Goal: Task Accomplishment & Management: Complete application form

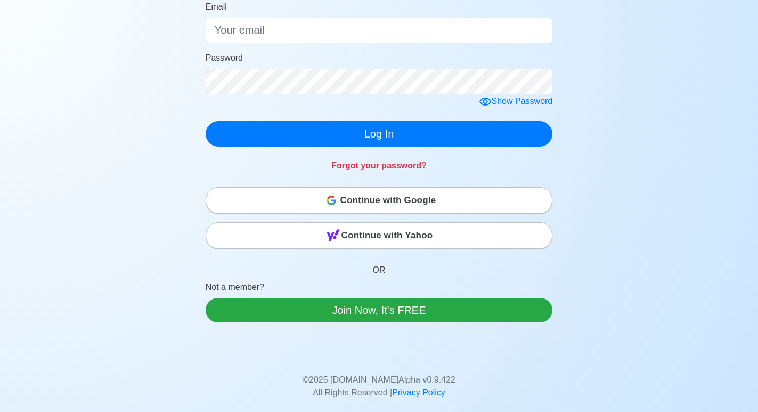
scroll to position [53, 0]
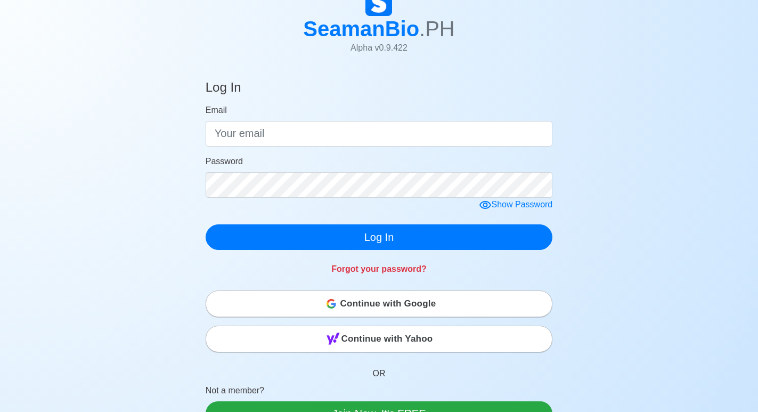
click at [177, 291] on div "Log In Email Password Show Password Log In Forgot your password? Continue with …" at bounding box center [379, 325] width 758 height 516
click at [321, 297] on div "Continue with Google" at bounding box center [379, 303] width 346 height 21
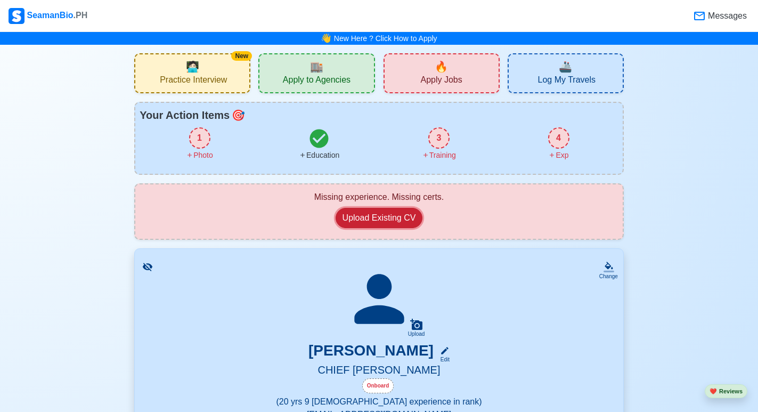
click at [385, 216] on button "Upload Existing CV" at bounding box center [378, 218] width 87 height 20
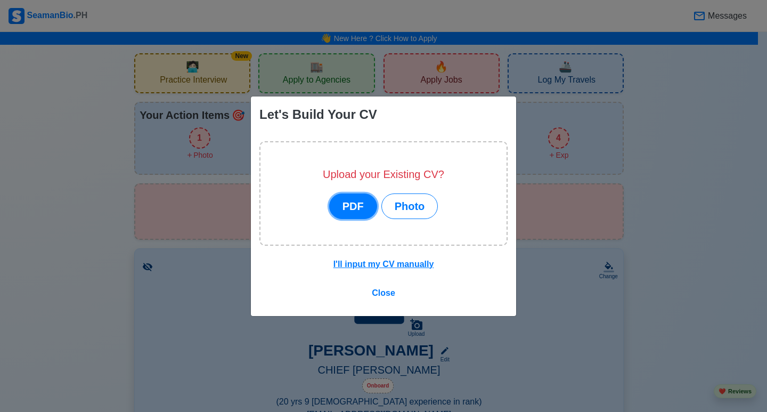
click at [367, 207] on button "PDF" at bounding box center [353, 206] width 48 height 26
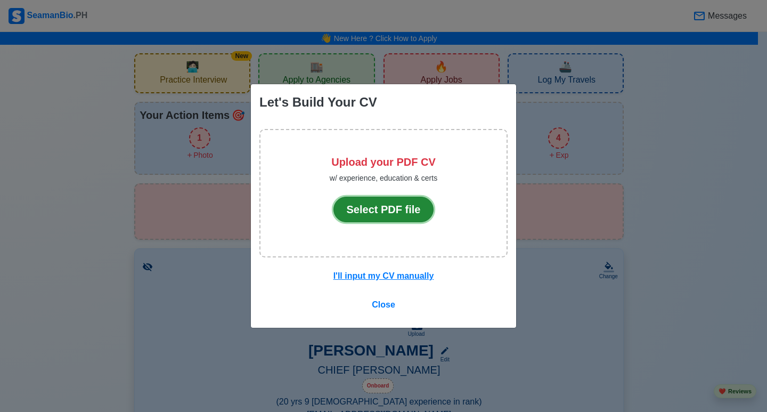
click at [396, 217] on button "Select PDF file" at bounding box center [383, 209] width 101 height 26
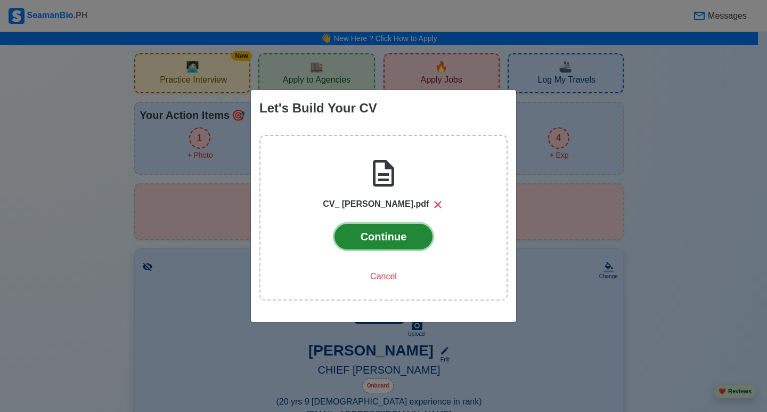
click at [395, 244] on button "Continue" at bounding box center [383, 237] width 98 height 26
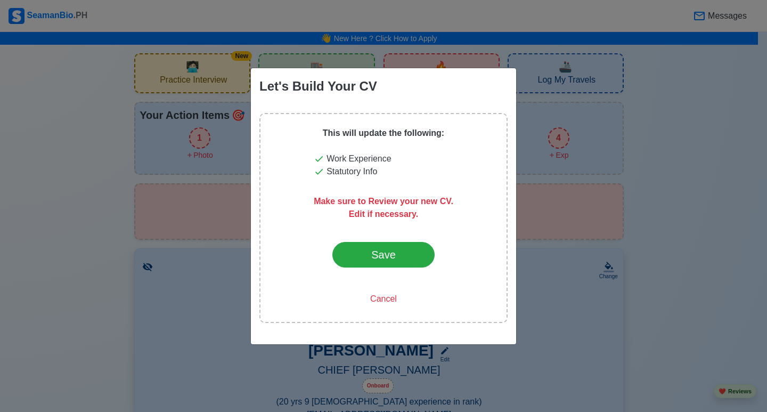
click at [313, 154] on div "This will update the following: Work Experience Statutory Info Make sure to Rev…" at bounding box center [383, 218] width 248 height 210
click at [390, 254] on div "Save" at bounding box center [383, 254] width 50 height 16
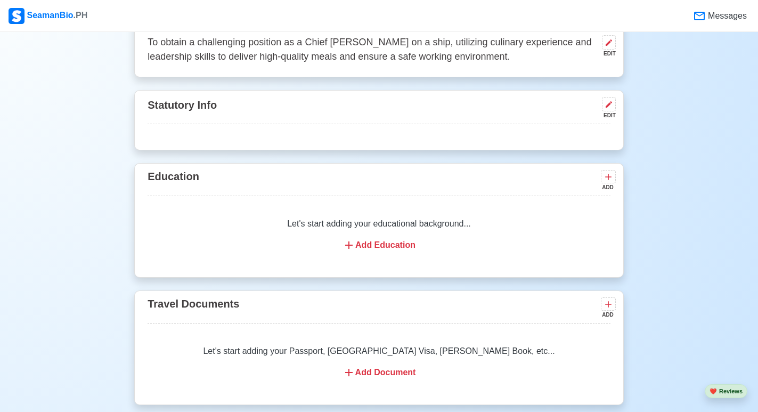
scroll to position [479, 0]
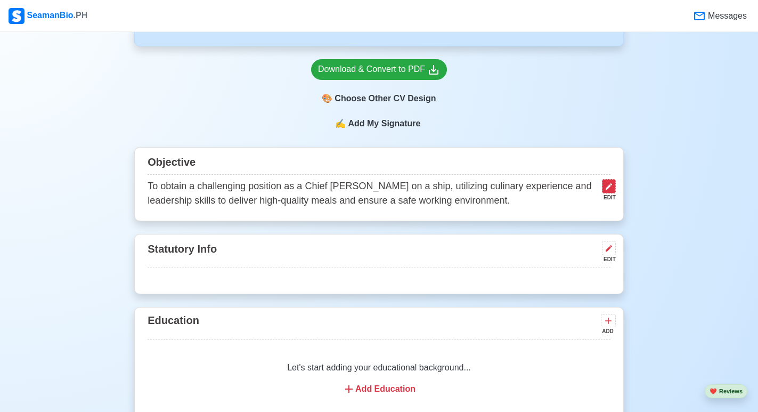
click at [610, 189] on icon at bounding box center [608, 186] width 9 height 9
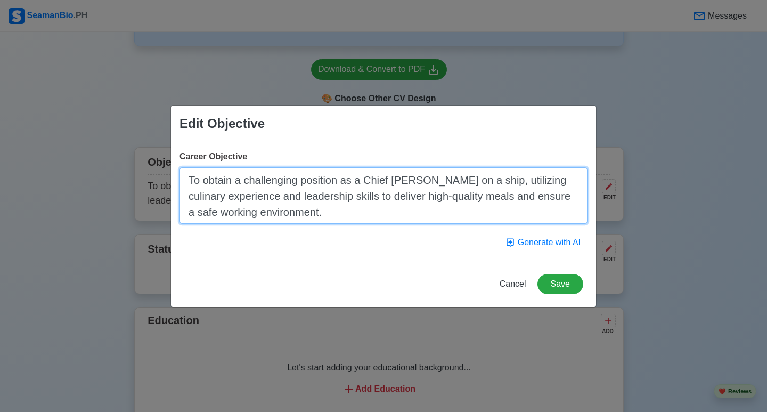
drag, startPoint x: 318, startPoint y: 215, endPoint x: 187, endPoint y: 172, distance: 137.7
click at [187, 172] on textarea "To obtain a challenging position as a Chief Cook on a ship, utilizing culinary …" at bounding box center [383, 195] width 408 height 56
paste textarea "Experienced and dependable Chief Cook with over 20 years working aboard offshor…"
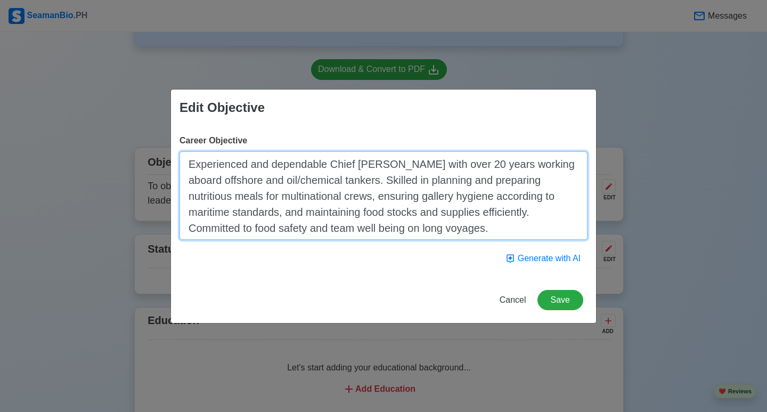
type textarea "Experienced and dependable Chief Cook with over 20 years working aboard offshor…"
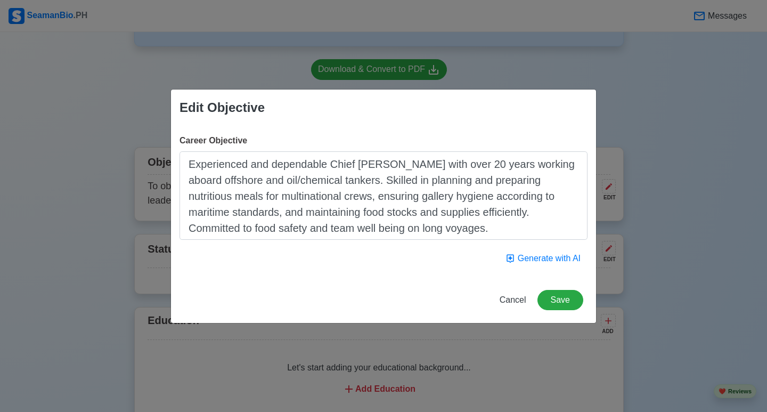
click at [352, 271] on div "Career Objective Experienced and dependable Chief Cook with over 20 years worki…" at bounding box center [383, 201] width 425 height 151
click at [553, 305] on button "Save" at bounding box center [560, 300] width 46 height 20
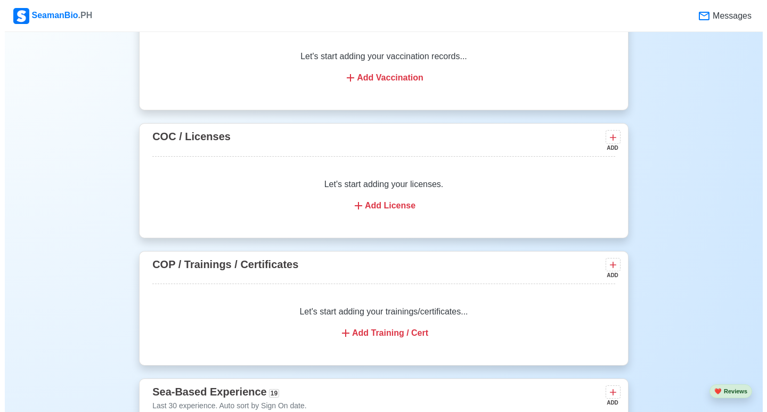
scroll to position [1278, 0]
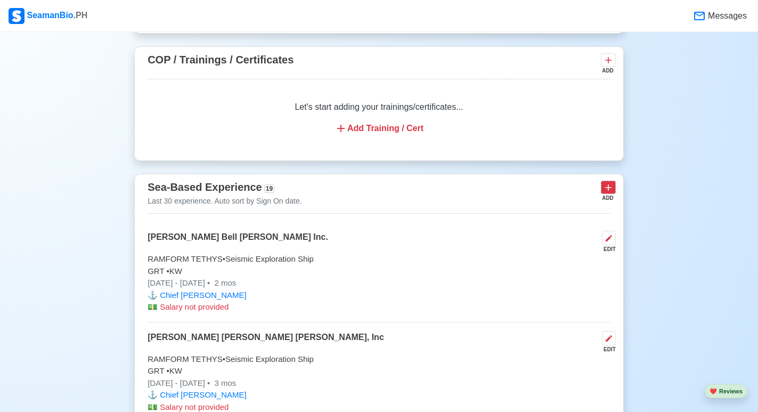
click at [613, 192] on icon at bounding box center [608, 187] width 11 height 11
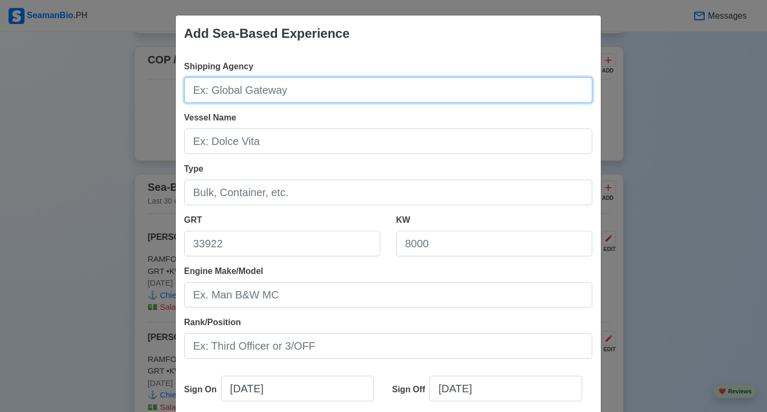
click at [247, 91] on input "Shipping Agency" at bounding box center [388, 90] width 408 height 26
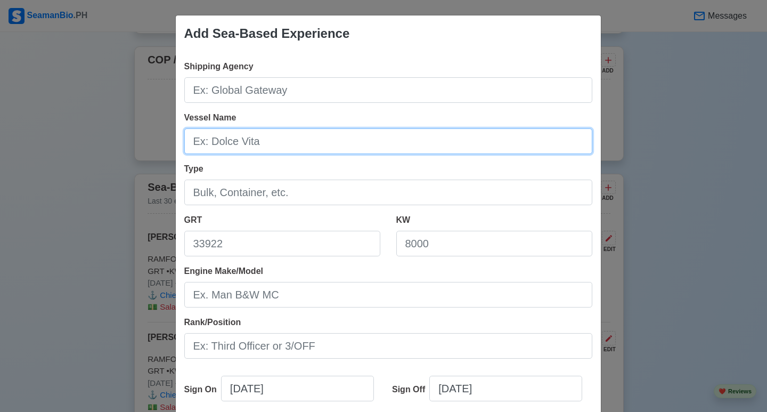
click at [216, 144] on input "Vessel Name" at bounding box center [388, 141] width 408 height 26
paste input "M/T Eastern Phoenix - Oil/Chemical Tanker (3380)"
type input "M/T Eastern Phoenix - Oil/Chemical Tanker (3380)"
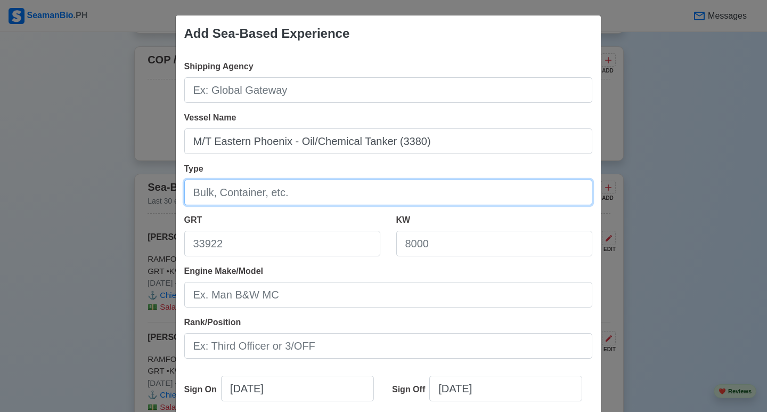
click at [239, 193] on input "Type" at bounding box center [388, 192] width 408 height 26
type input "O"
type input "o"
type input "Oil/Chemical Tanker"
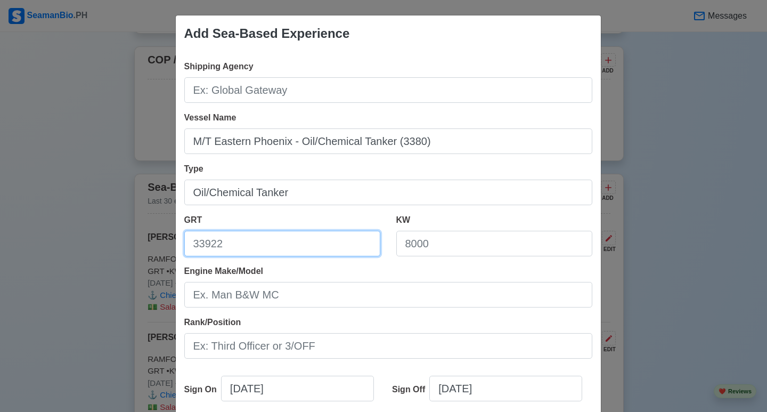
click at [222, 242] on input "GRT" at bounding box center [282, 244] width 196 height 26
type input "3380"
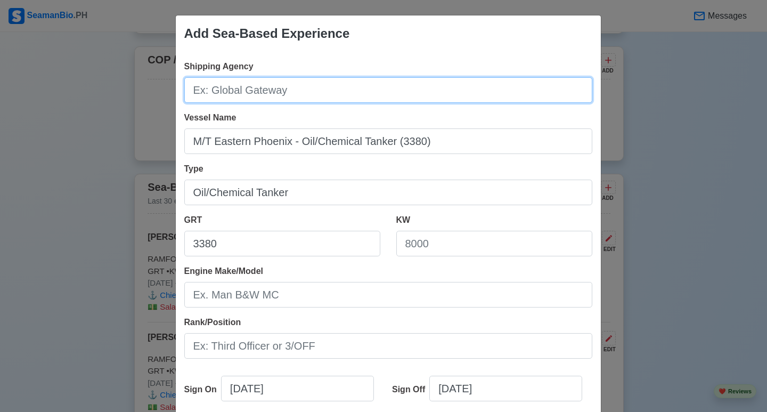
click at [240, 86] on input "Shipping Agency" at bounding box center [388, 90] width 408 height 26
paste input "SDV Maritime Shipping Agency"
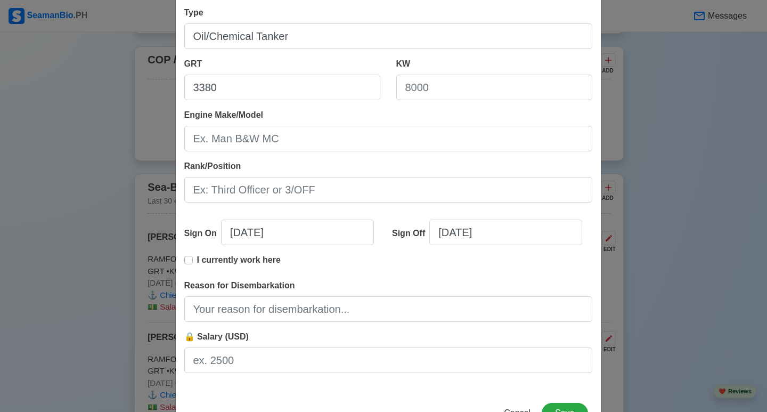
scroll to position [160, 0]
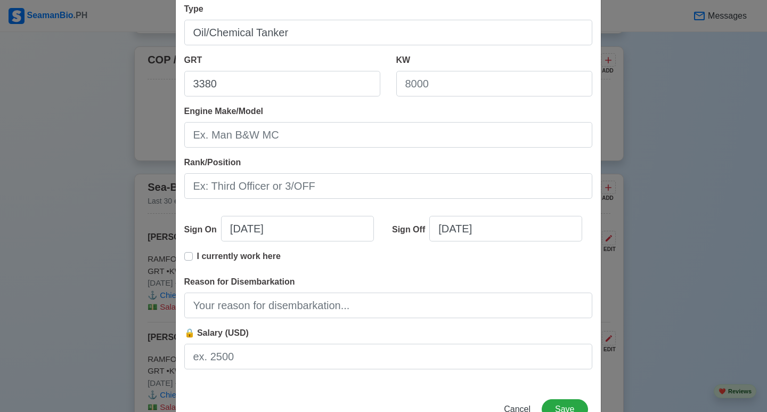
type input "SDV Maritime Shipping Agency"
click at [236, 229] on input "[DATE]" at bounding box center [297, 229] width 153 height 26
select select "****"
select select "*********"
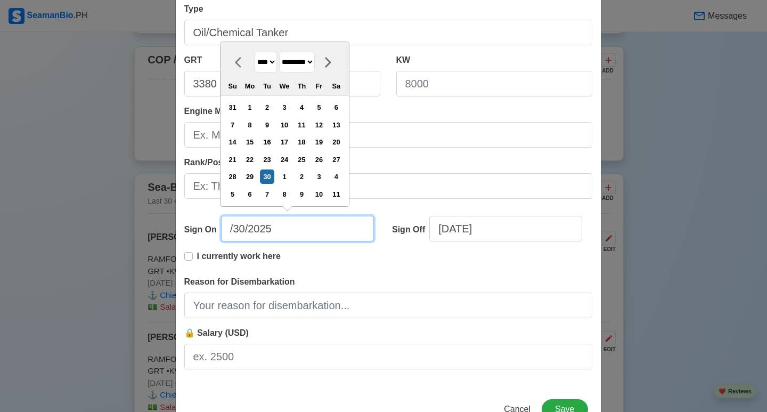
type input "1/30/2025"
select select "*******"
type input "12/30/2025"
select select "********"
click at [282, 233] on input "12/22/2025" at bounding box center [297, 229] width 153 height 26
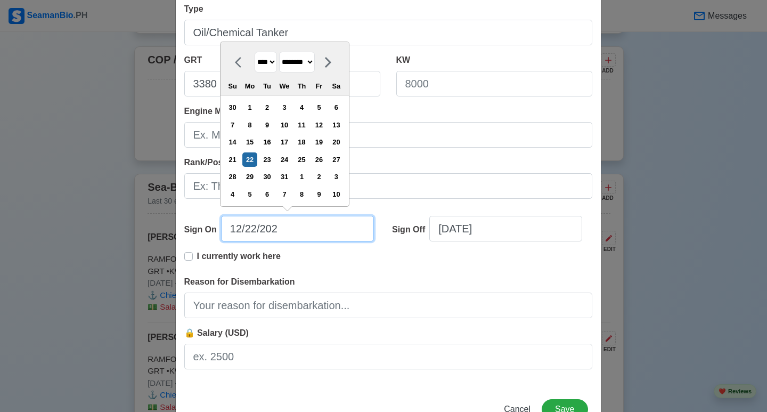
type input "12/22/2024"
select select "****"
type input "12/22/2024"
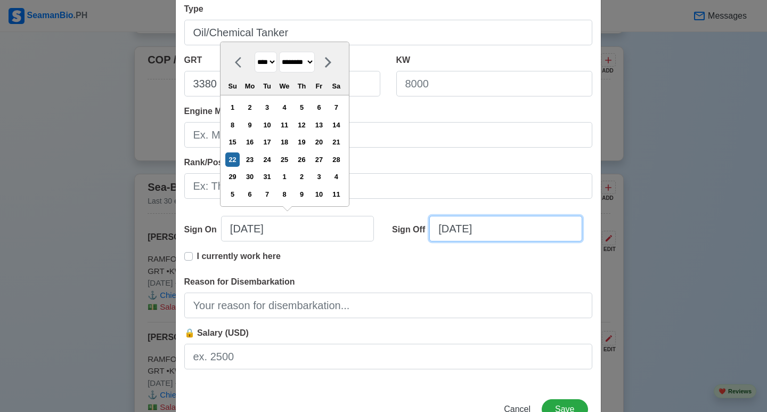
click at [461, 230] on input "[DATE]" at bounding box center [505, 229] width 153 height 26
select select "****"
select select "*********"
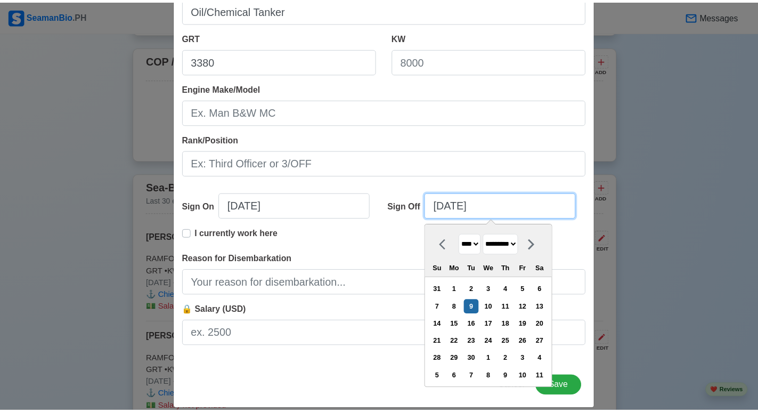
scroll to position [195, 0]
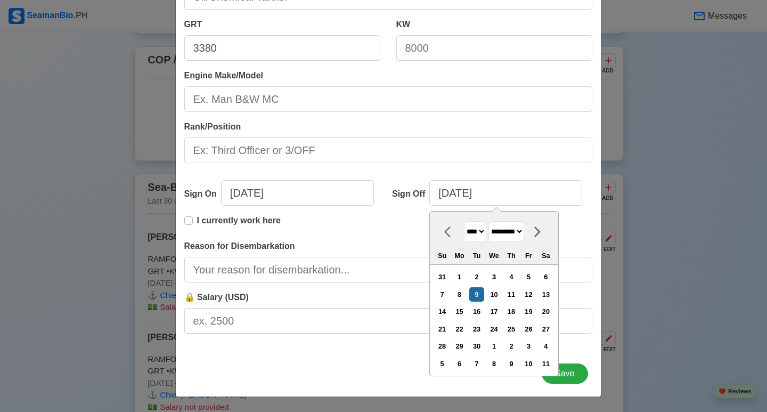
click at [197, 221] on label "I currently work here" at bounding box center [239, 224] width 84 height 21
type input "12/22/2024"
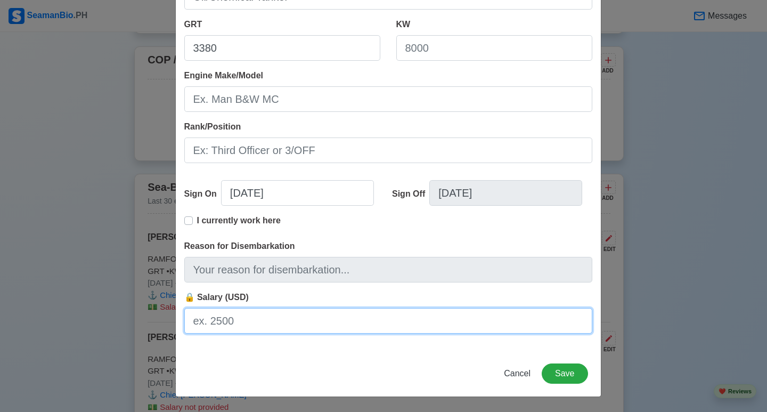
click at [260, 320] on input "🔒 Salary (USD)" at bounding box center [388, 321] width 408 height 26
type input "1700"
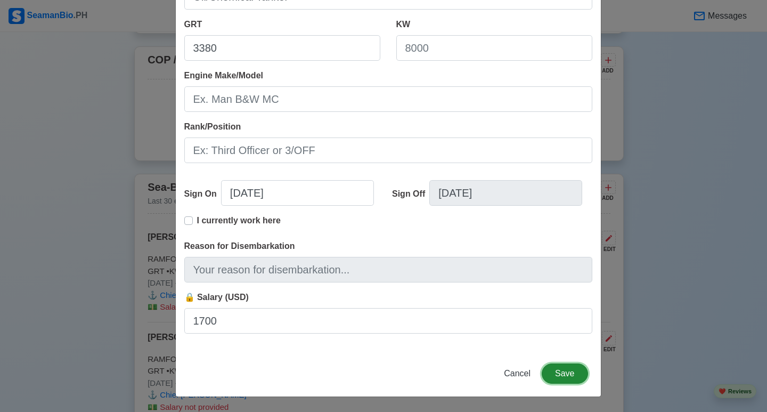
click at [556, 375] on button "Save" at bounding box center [564, 373] width 46 height 20
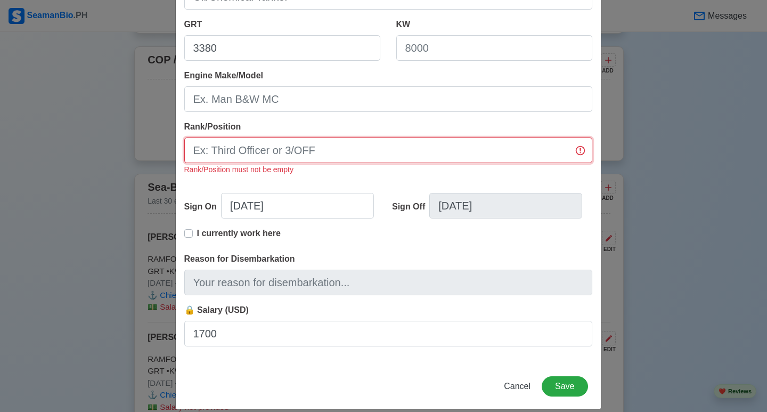
click at [270, 155] on input "Rank/Position" at bounding box center [388, 150] width 408 height 26
type input "Chief [PERSON_NAME]"
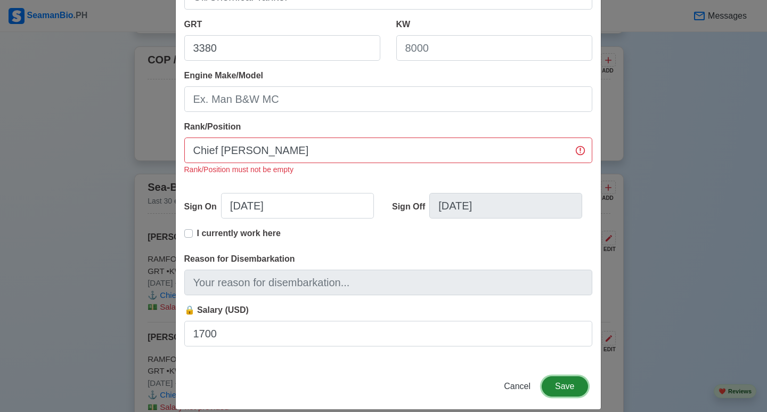
click at [555, 387] on button "Save" at bounding box center [564, 386] width 46 height 20
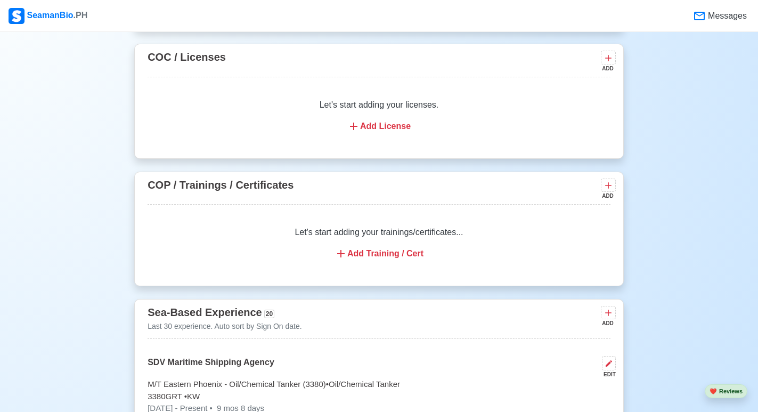
scroll to position [1171, 0]
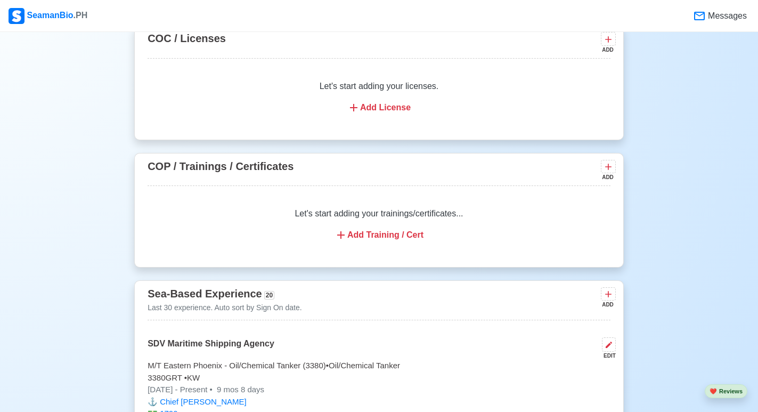
click at [389, 234] on div "Add Training / Cert" at bounding box center [378, 234] width 437 height 13
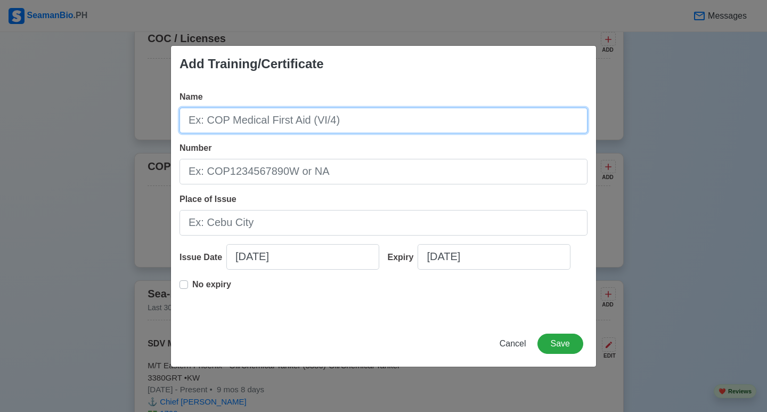
click at [320, 125] on input "Name" at bounding box center [383, 121] width 408 height 26
click at [479, 121] on input "Name" at bounding box center [383, 121] width 408 height 26
type input "c"
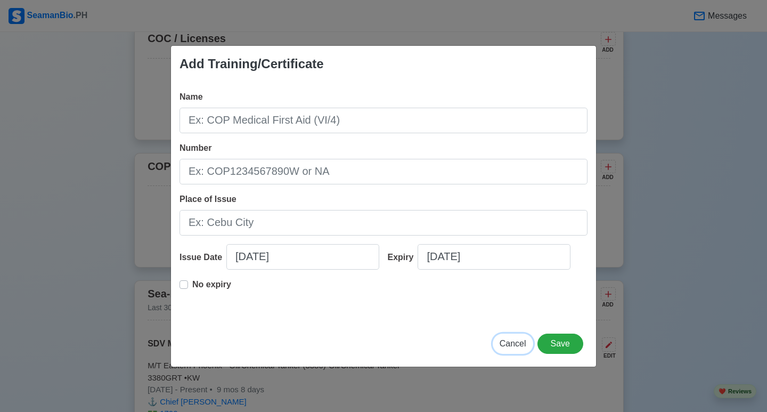
click at [519, 346] on span "Cancel" at bounding box center [512, 343] width 27 height 9
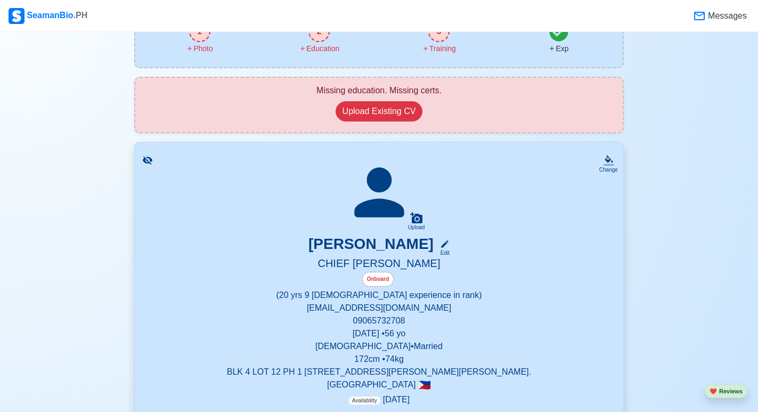
scroll to position [53, 0]
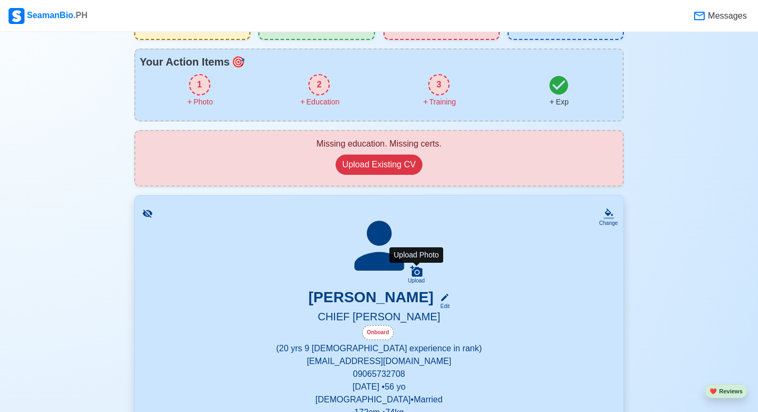
click at [418, 276] on icon at bounding box center [416, 270] width 12 height 11
click at [0, 0] on input "Upload" at bounding box center [0, 0] width 0 height 0
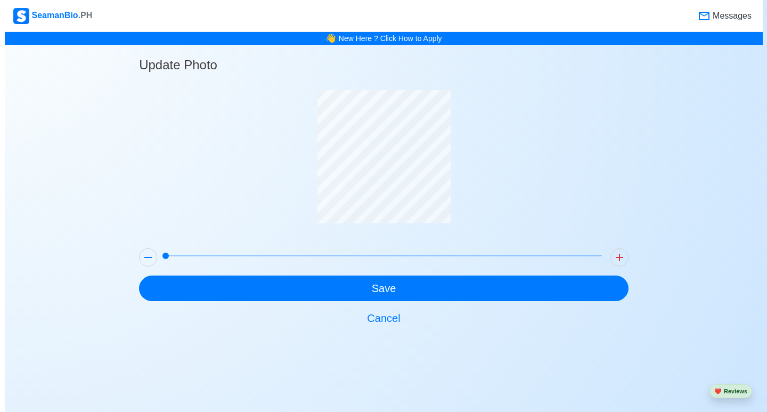
scroll to position [0, 0]
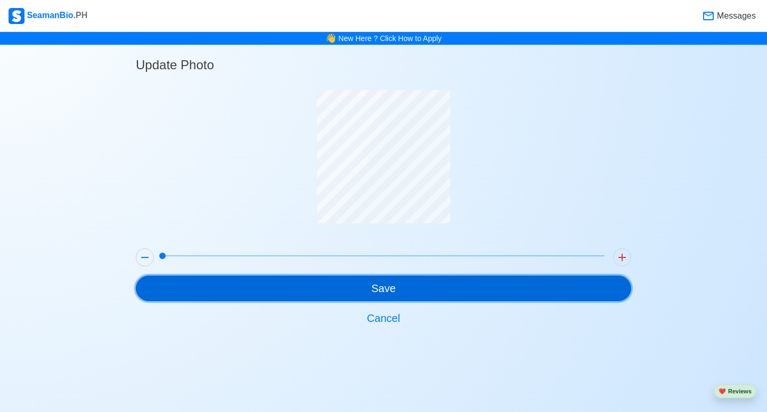
click at [383, 292] on button "Save" at bounding box center [383, 288] width 495 height 26
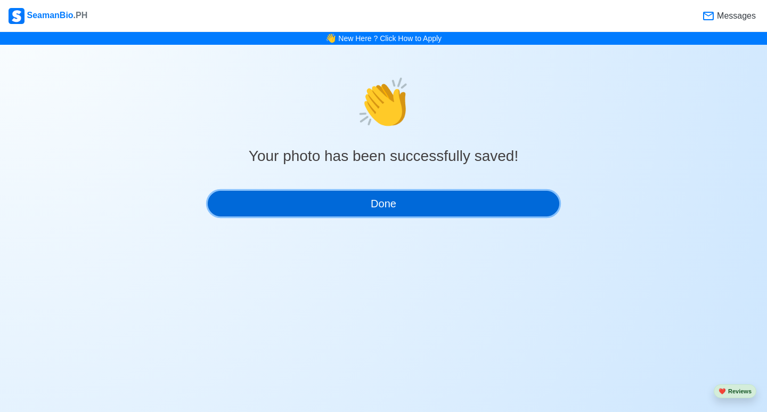
click at [390, 208] on button "Done" at bounding box center [383, 204] width 351 height 26
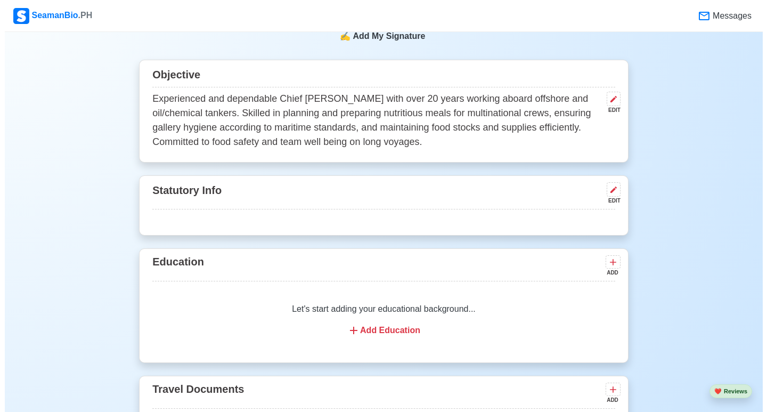
scroll to position [532, 0]
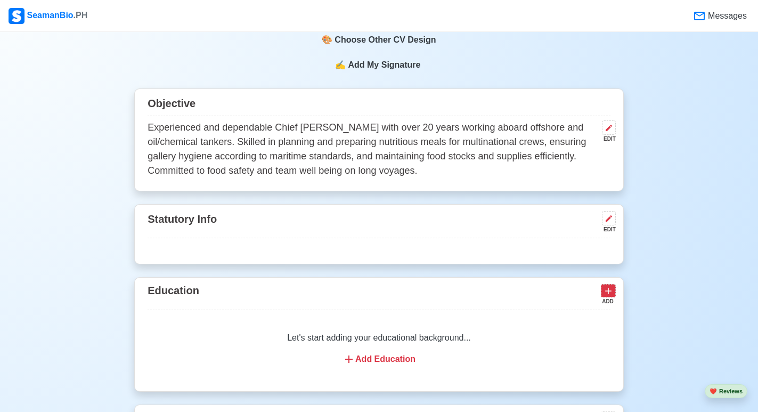
click at [610, 293] on icon at bounding box center [608, 290] width 6 height 6
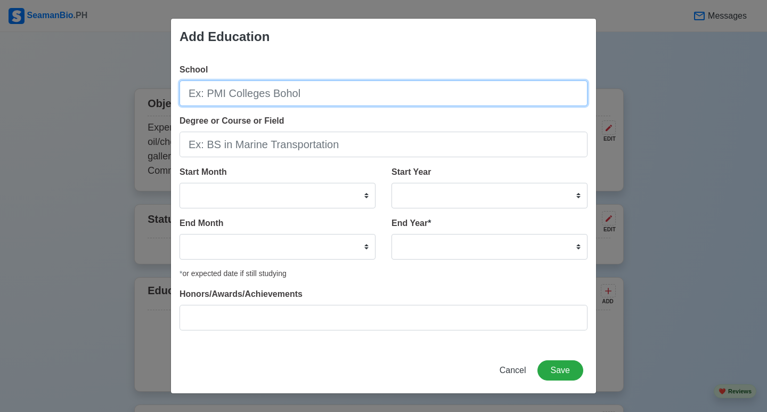
click at [310, 95] on input "School" at bounding box center [383, 93] width 408 height 26
type input "Albatros Academy"
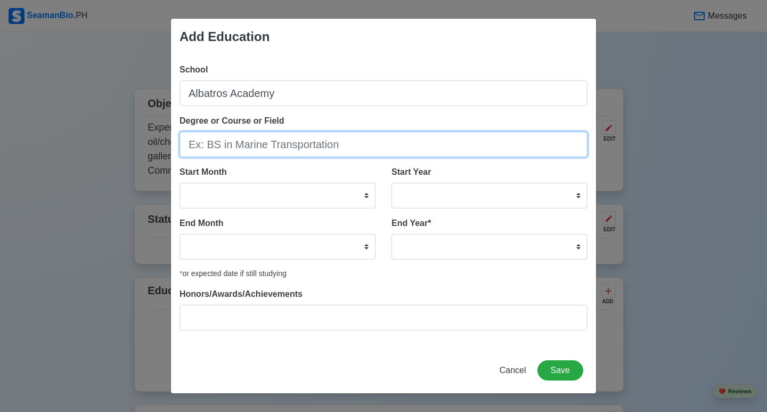
click at [281, 147] on input "Degree or Course or Field" at bounding box center [383, 145] width 408 height 26
click at [265, 143] on input "Degree or Course or Field" at bounding box center [383, 145] width 408 height 26
type input "Basic [PERSON_NAME] Training Course"
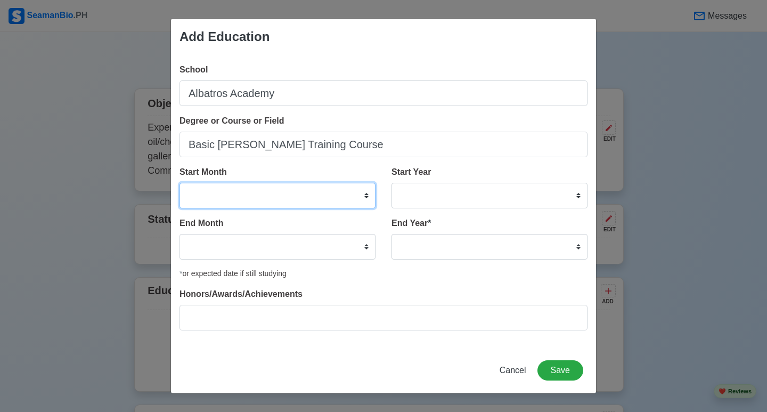
click at [365, 197] on select "January February March April May June July August September October November De…" at bounding box center [277, 196] width 196 height 26
click at [368, 200] on select "January February March April May June July August September October November De…" at bounding box center [277, 196] width 196 height 26
click at [368, 194] on select "January February March April May June July August September October November De…" at bounding box center [277, 196] width 196 height 26
click at [366, 196] on select "January February March April May June July August September October November De…" at bounding box center [277, 196] width 196 height 26
click at [302, 193] on select "January February March April May June July August September October November De…" at bounding box center [277, 196] width 196 height 26
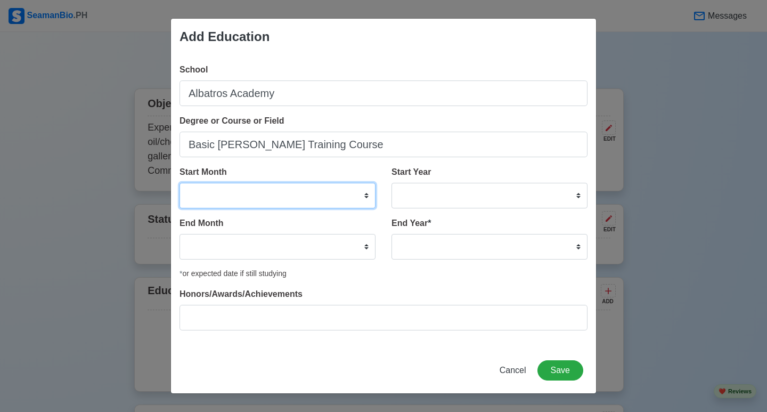
click at [269, 189] on select "January February March April May June July August September October November De…" at bounding box center [277, 196] width 196 height 26
click at [277, 193] on select "January February March April May June July August September October November De…" at bounding box center [277, 196] width 196 height 26
select select "June"
click at [179, 183] on select "January February March April May June July August September October November De…" at bounding box center [277, 196] width 196 height 26
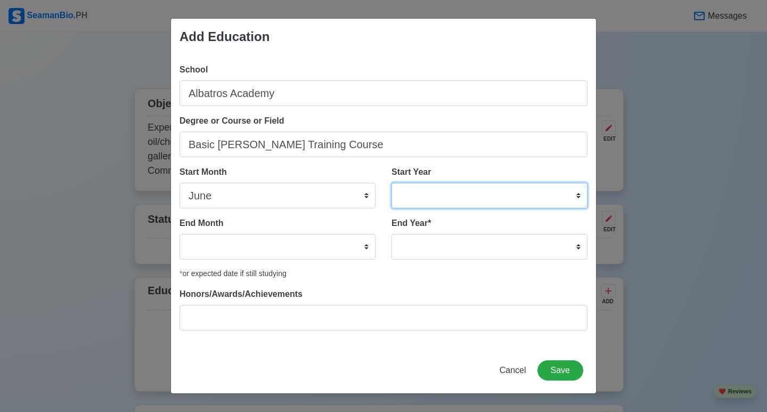
click at [578, 199] on select "2025 2024 2023 2022 2021 2020 2019 2018 2017 2016 2015 2014 2013 2012 2011 2010…" at bounding box center [489, 196] width 196 height 26
select select "1989"
click at [391, 183] on select "2025 2024 2023 2022 2021 2020 2019 2018 2017 2016 2015 2014 2013 2012 2011 2010…" at bounding box center [489, 196] width 196 height 26
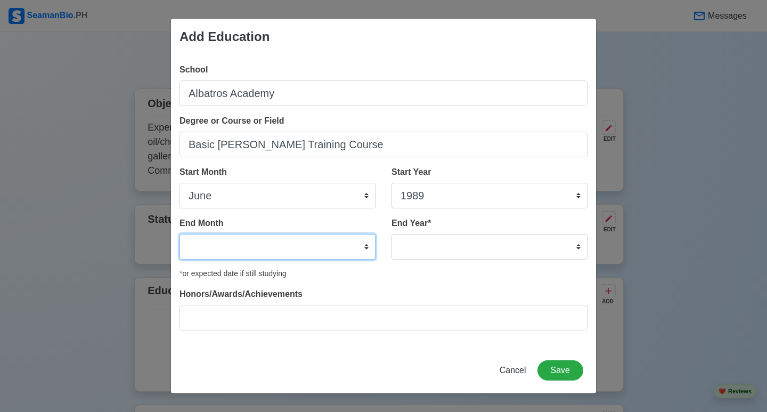
click at [361, 246] on select "January February March April May June July August September October November De…" at bounding box center [277, 247] width 196 height 26
select select "January"
click at [179, 234] on select "January February March April May June July August September October November De…" at bounding box center [277, 247] width 196 height 26
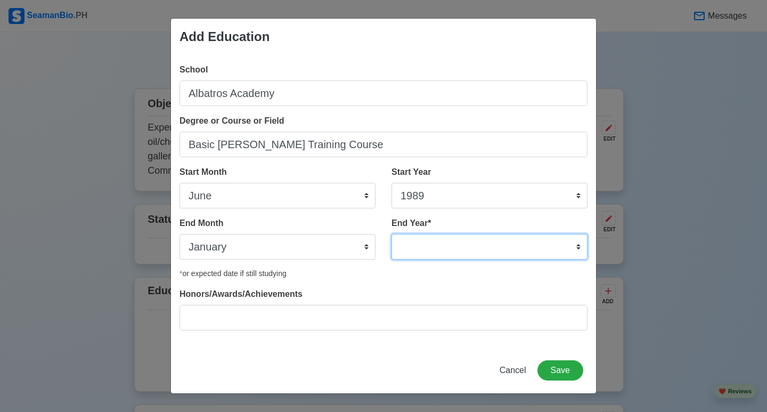
click at [543, 253] on select "2035 2034 2033 2032 2031 2030 2029 2028 2027 2026 2025 2024 2023 2022 2021 2020…" at bounding box center [489, 247] width 196 height 26
click at [580, 242] on select "2035 2034 2033 2032 2031 2030 2029 2028 2027 2026 2025 2024 2023 2022 2021 2020…" at bounding box center [489, 247] width 196 height 26
select select "1990"
click at [391, 234] on select "2035 2034 2033 2032 2031 2030 2029 2028 2027 2026 2025 2024 2023 2022 2021 2020…" at bounding box center [489, 247] width 196 height 26
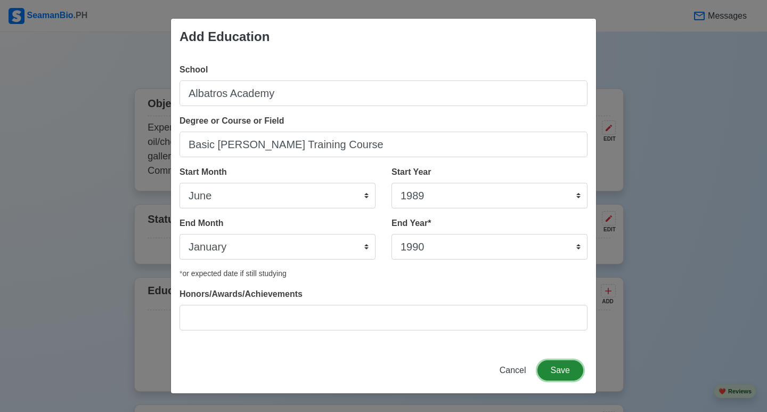
click at [554, 373] on button "Save" at bounding box center [560, 370] width 46 height 20
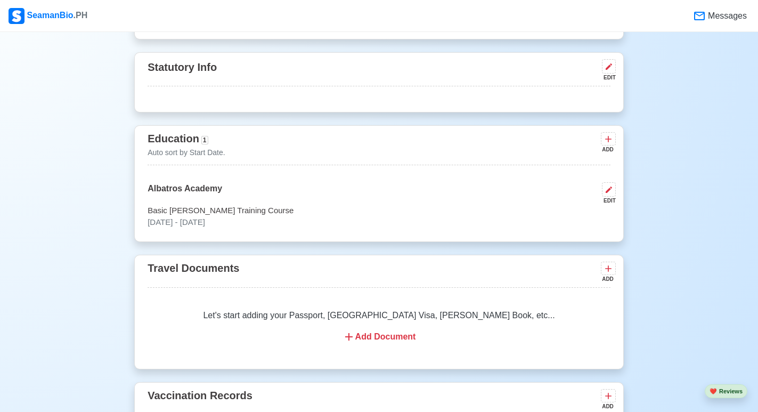
scroll to position [680, 0]
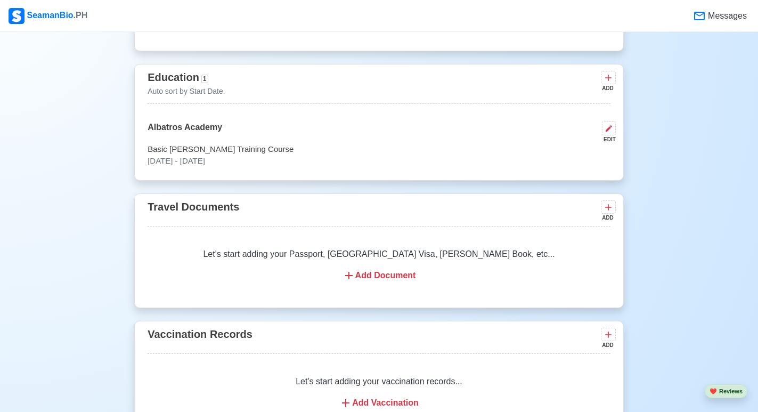
click at [407, 276] on div "Add Document" at bounding box center [378, 275] width 437 height 13
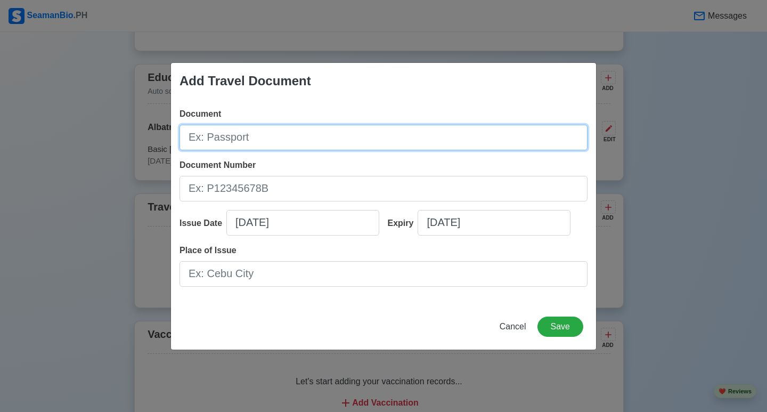
click at [387, 143] on input "Document" at bounding box center [383, 138] width 408 height 26
type input "p"
type input "Passport"
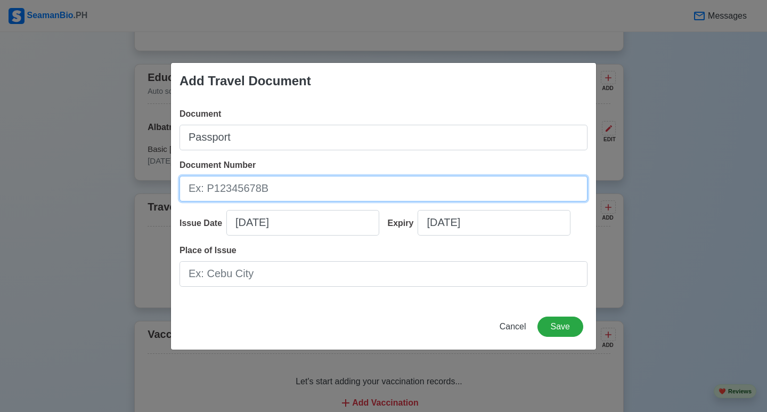
click at [368, 196] on input "Document Number" at bounding box center [383, 189] width 408 height 26
type input "p"
type input "P3753809C"
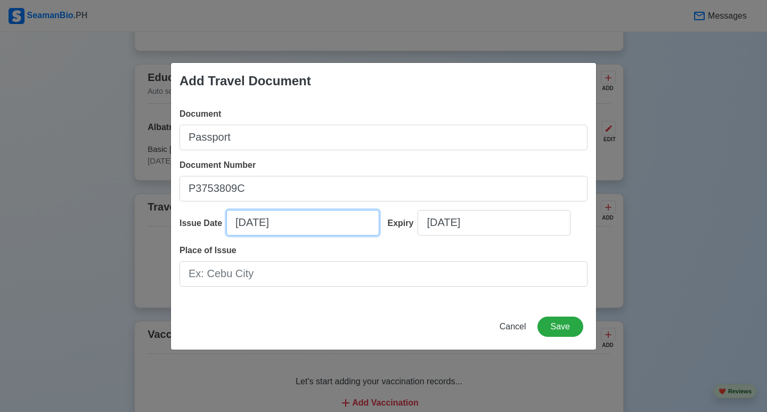
select select "****"
select select "*********"
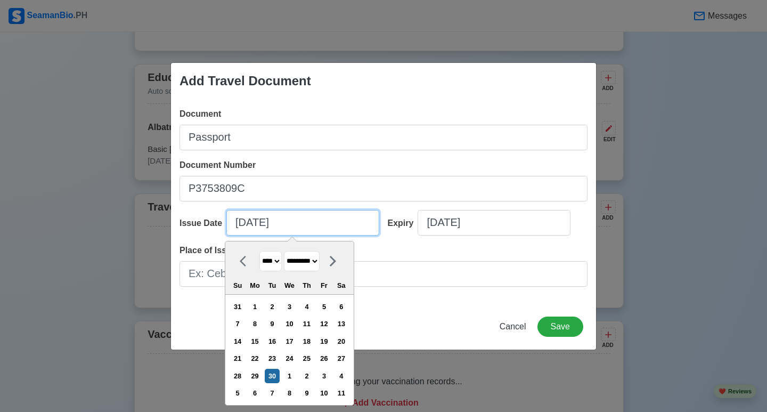
click at [281, 232] on input "[DATE]" at bounding box center [302, 223] width 153 height 26
click at [243, 224] on input "[DATE]" at bounding box center [302, 223] width 153 height 26
type input "[DATE]"
select select "*****"
click at [255, 222] on input "[DATE]" at bounding box center [302, 223] width 153 height 26
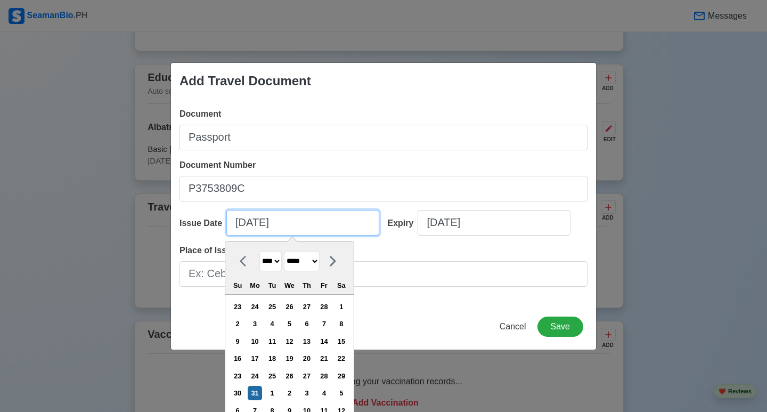
click at [289, 223] on input "[DATE]" at bounding box center [302, 223] width 153 height 26
type input "[DATE]"
select select "****"
type input "[DATE]"
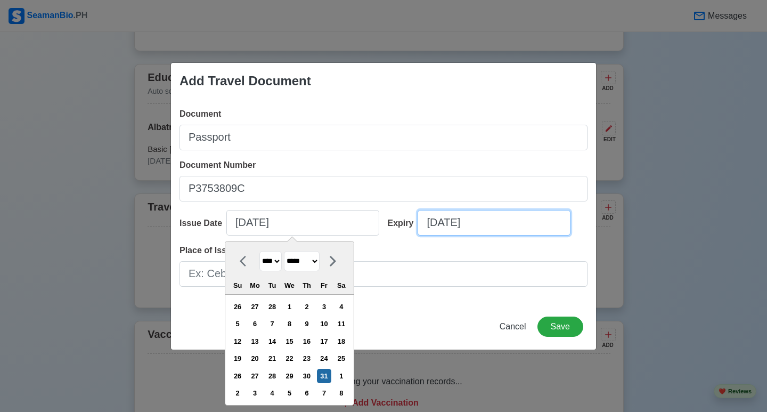
select select "****"
select select "*********"
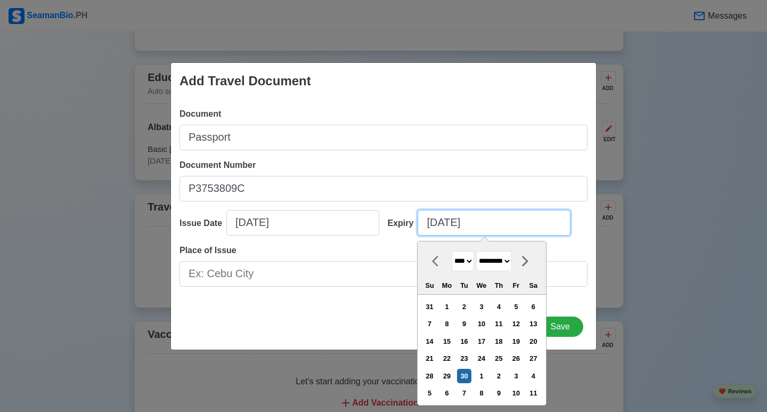
click at [438, 228] on input "[DATE]" at bounding box center [493, 223] width 153 height 26
type input "[DATE]"
select select "*****"
type input "[DATE]"
select select "****"
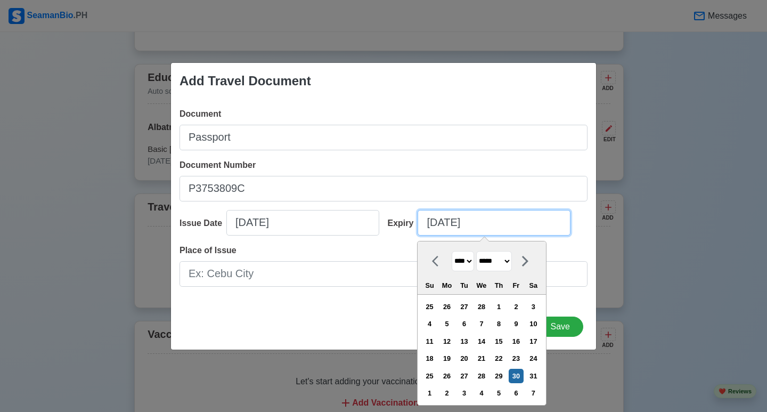
type input "03/30/20335"
select select "****"
type input "[DATE]"
select select "****"
type input "[DATE]"
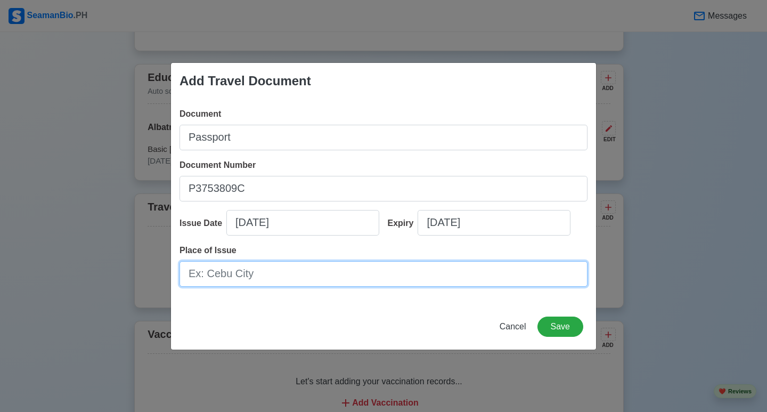
click at [284, 274] on input "Place of Issue" at bounding box center [383, 274] width 408 height 26
click at [300, 274] on input "Place of Issue" at bounding box center [383, 274] width 408 height 26
type input "d"
type input "DFA MANILA"
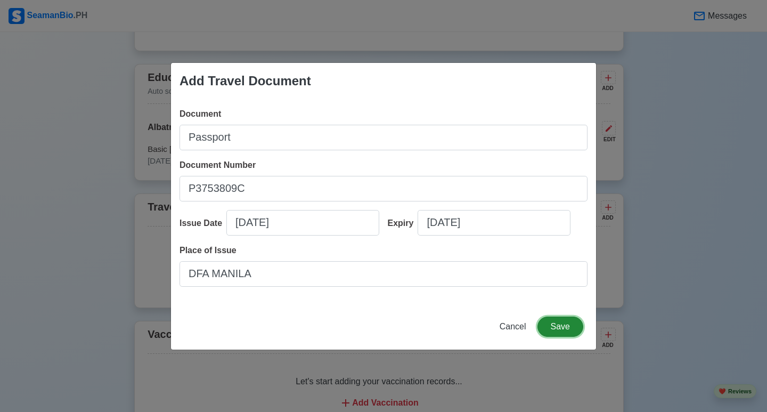
click at [550, 325] on button "Save" at bounding box center [560, 326] width 46 height 20
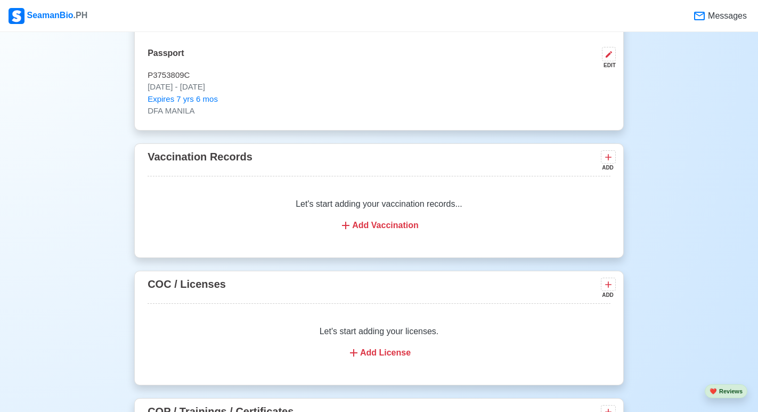
scroll to position [893, 0]
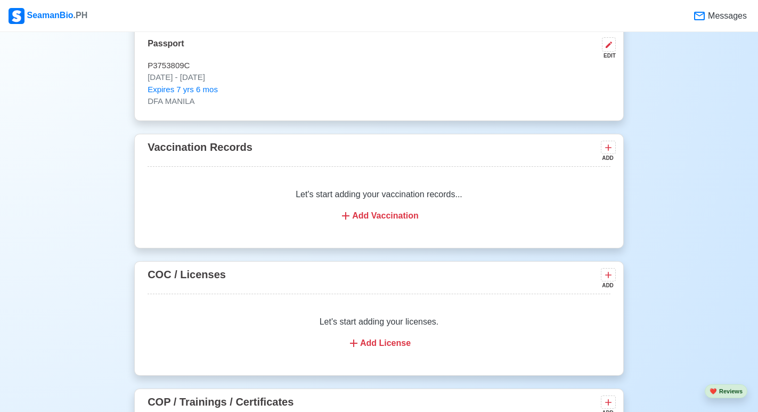
click at [395, 221] on div "Add Vaccination" at bounding box center [378, 215] width 437 height 13
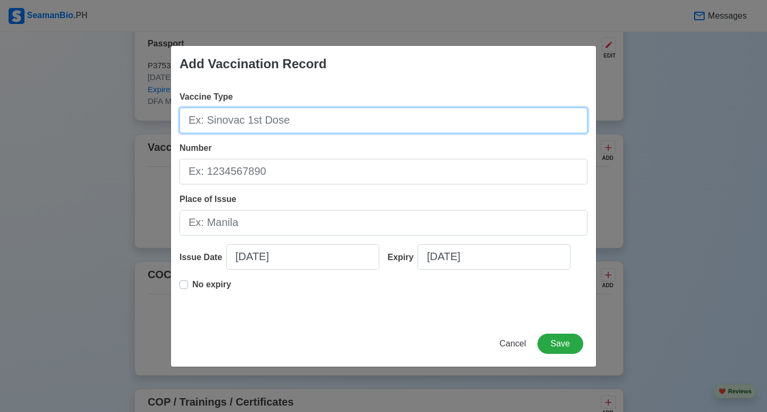
click at [309, 122] on input "Vaccine Type" at bounding box center [383, 121] width 408 height 26
type input "[PERSON_NAME]"
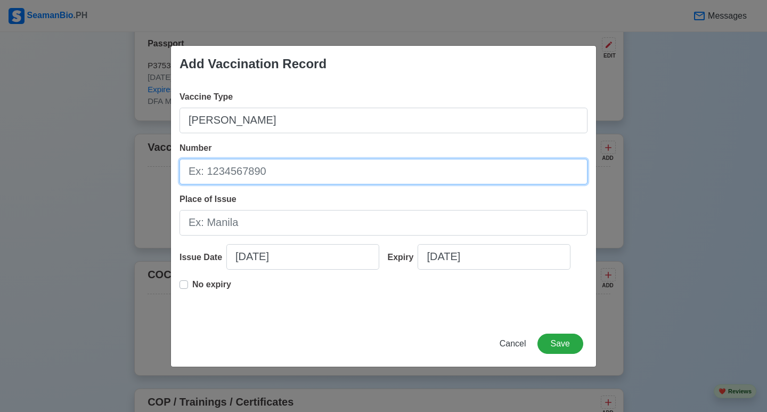
click at [377, 177] on input "Number" at bounding box center [383, 172] width 408 height 26
type input "2130219"
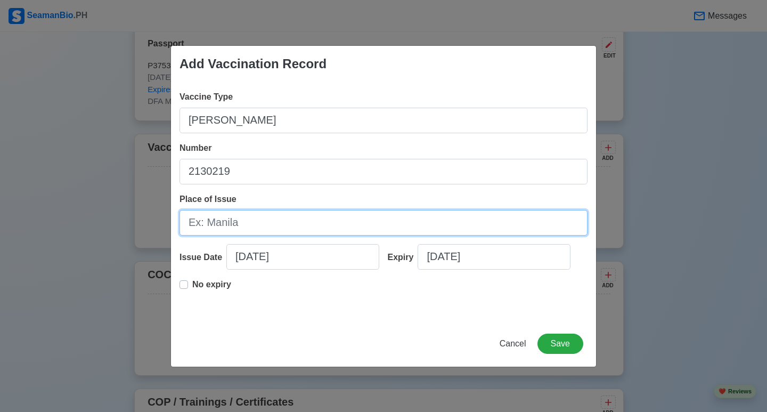
click at [348, 227] on input "Place of Issue" at bounding box center [383, 223] width 408 height 26
click at [317, 229] on input "Place of Issue" at bounding box center [383, 223] width 408 height 26
click at [225, 224] on input "BATANAGAS" at bounding box center [383, 223] width 408 height 26
type input "BATANGAS"
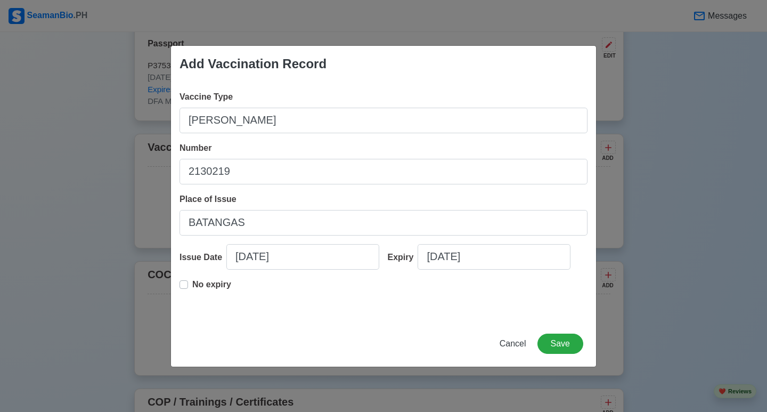
click at [178, 283] on div "Vaccine Type [PERSON_NAME] Number 2130219 Place of Issue BATANGAS Issue Date [D…" at bounding box center [383, 201] width 425 height 239
click at [192, 285] on label "No expiry" at bounding box center [211, 288] width 39 height 21
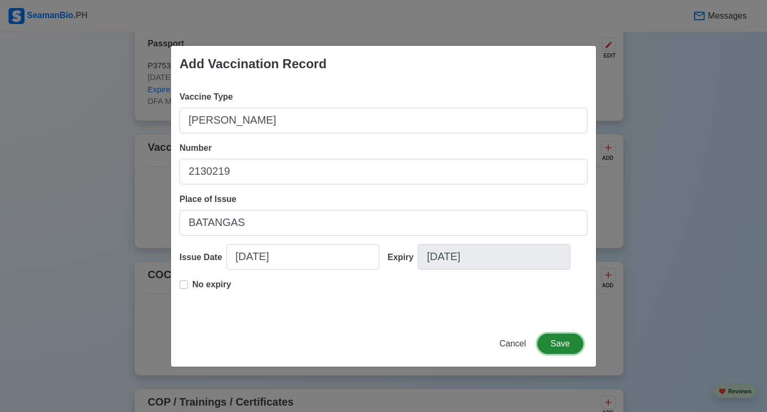
click at [563, 343] on button "Save" at bounding box center [560, 343] width 46 height 20
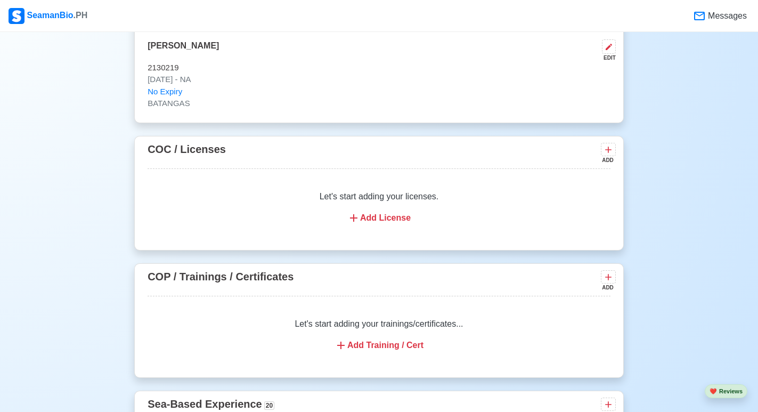
scroll to position [1053, 0]
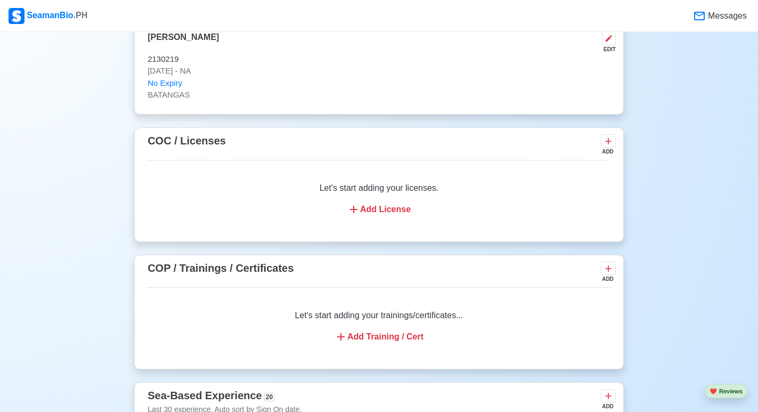
click at [391, 213] on div "Add License" at bounding box center [378, 209] width 437 height 13
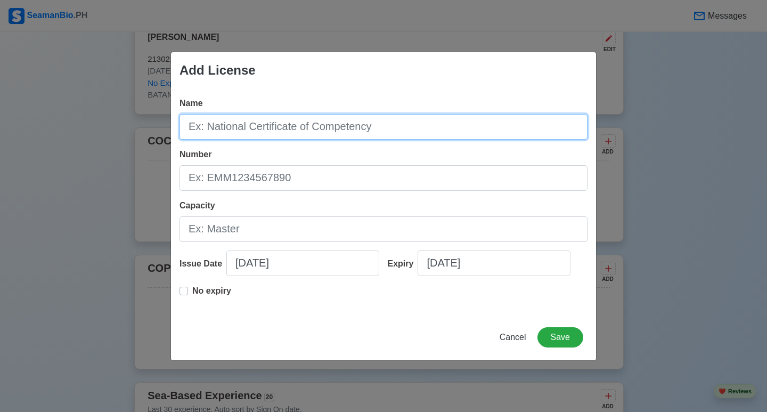
click at [408, 134] on input "Name" at bounding box center [383, 127] width 408 height 26
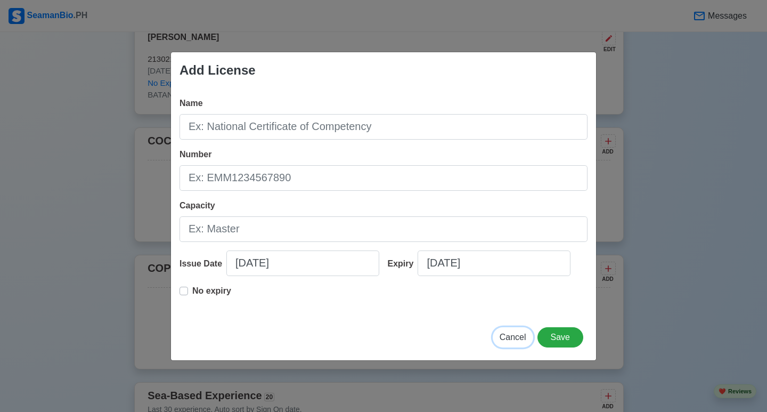
click at [515, 336] on span "Cancel" at bounding box center [512, 336] width 27 height 9
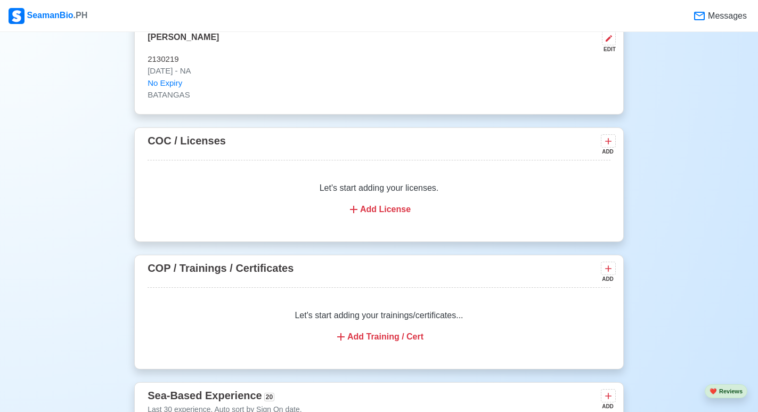
click at [401, 338] on div "Add Training / Cert" at bounding box center [378, 336] width 437 height 13
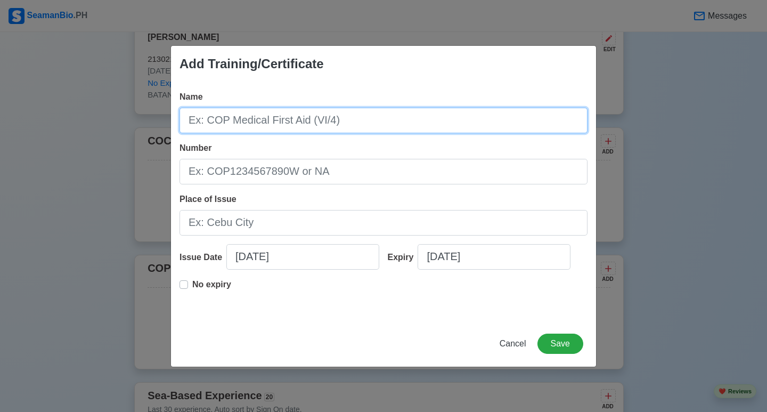
click at [399, 122] on input "Name" at bounding box center [383, 121] width 408 height 26
type input "BASIC TRAINING"
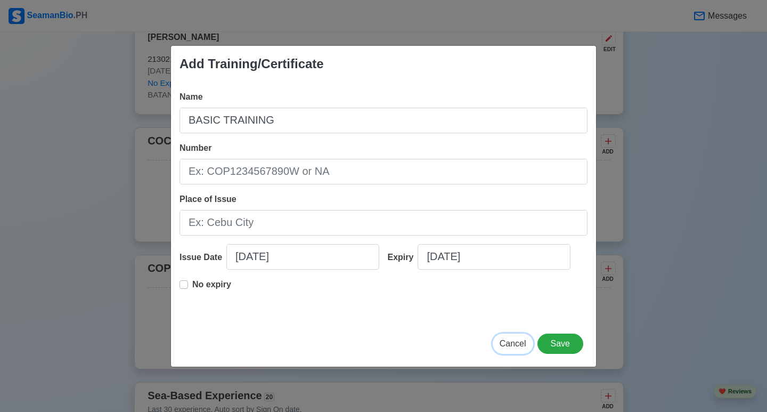
click at [508, 348] on span "Cancel" at bounding box center [512, 343] width 27 height 9
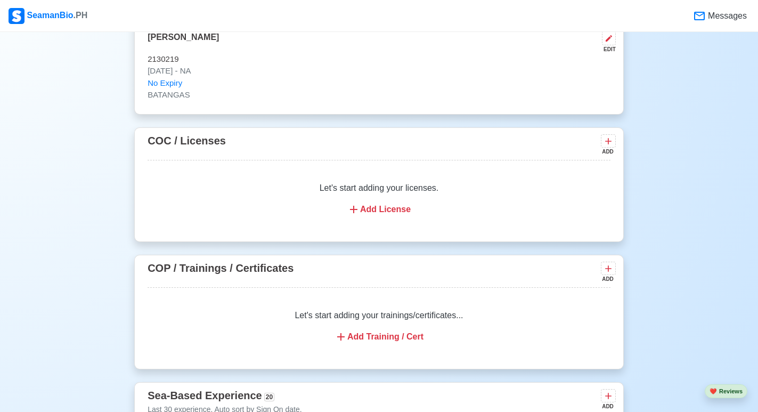
click at [401, 341] on div "Add Training / Cert" at bounding box center [378, 336] width 437 height 13
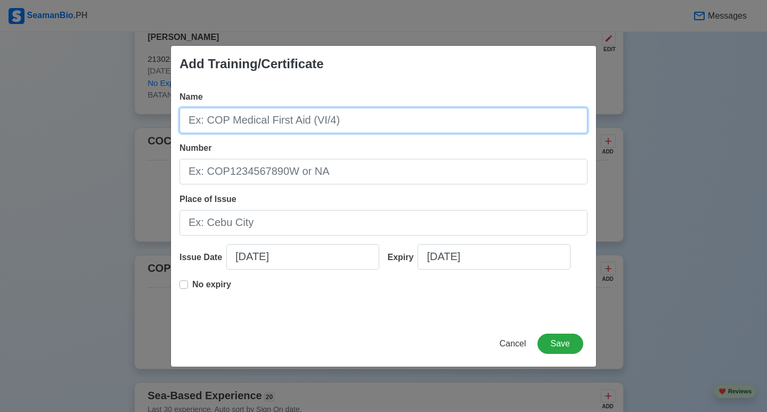
click at [338, 127] on input "Name" at bounding box center [383, 121] width 408 height 26
click at [413, 119] on input "Name" at bounding box center [383, 121] width 408 height 26
click at [382, 126] on input "Name" at bounding box center [383, 121] width 408 height 26
type input "BASIC TRAINING"
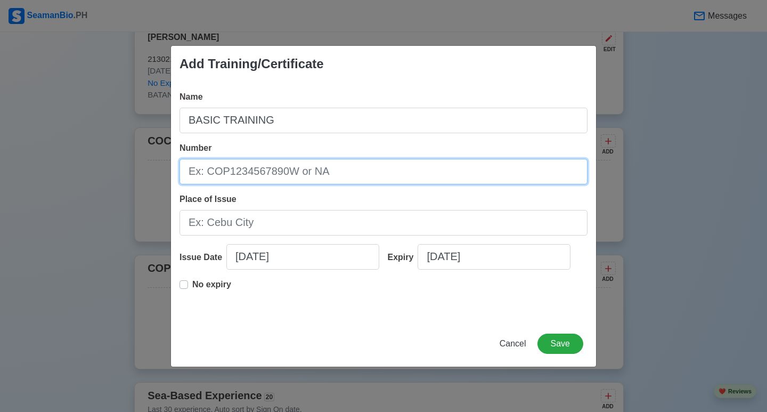
click at [387, 168] on input "Number" at bounding box center [383, 172] width 408 height 26
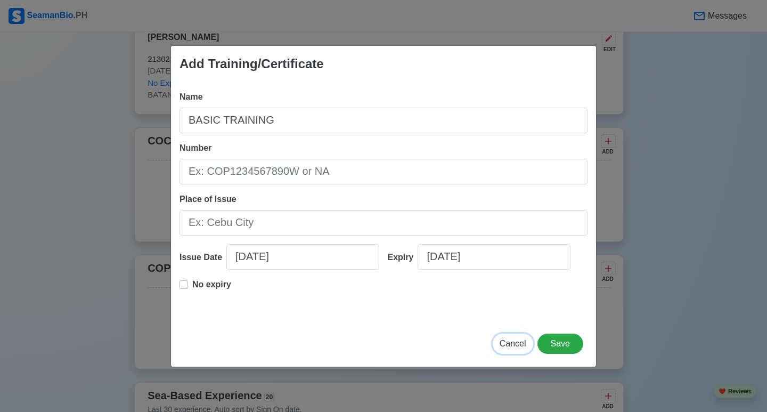
click at [517, 334] on button "Cancel" at bounding box center [512, 343] width 40 height 20
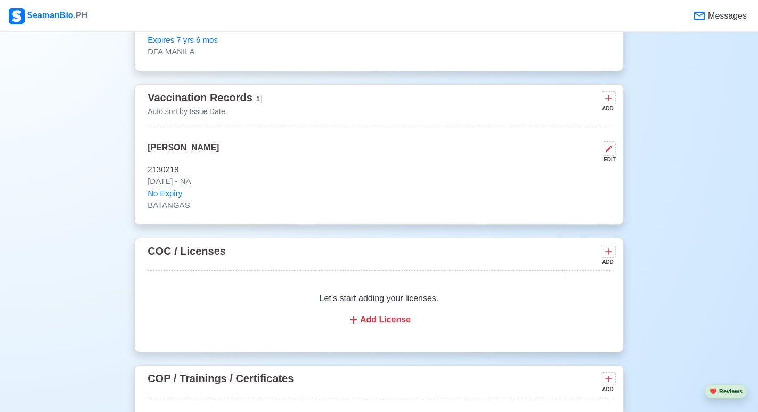
scroll to position [1000, 0]
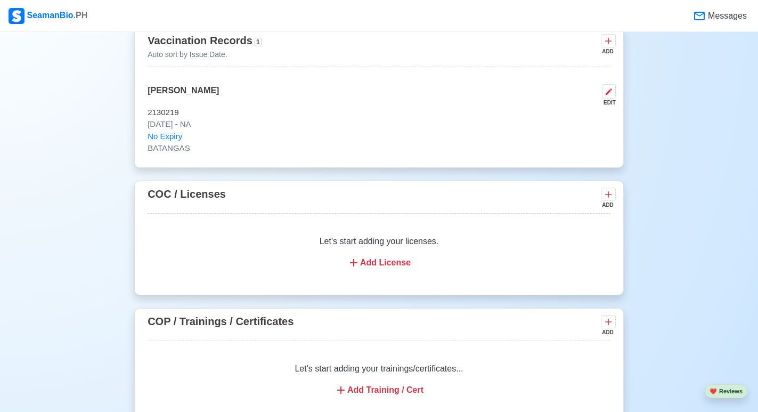
click at [407, 263] on div "Add License" at bounding box center [378, 262] width 437 height 13
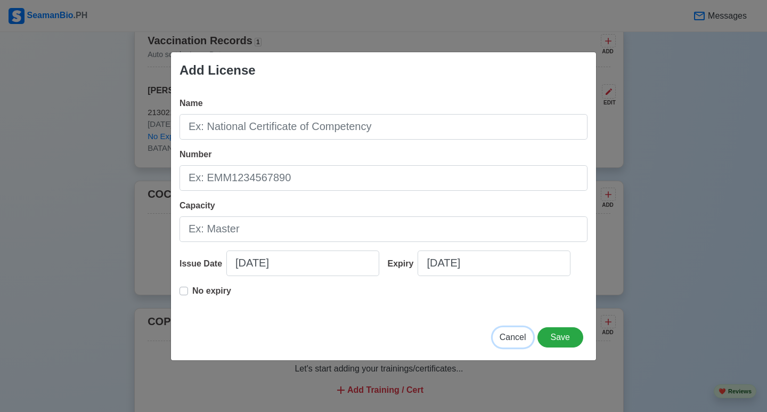
click at [522, 330] on button "Cancel" at bounding box center [512, 337] width 40 height 20
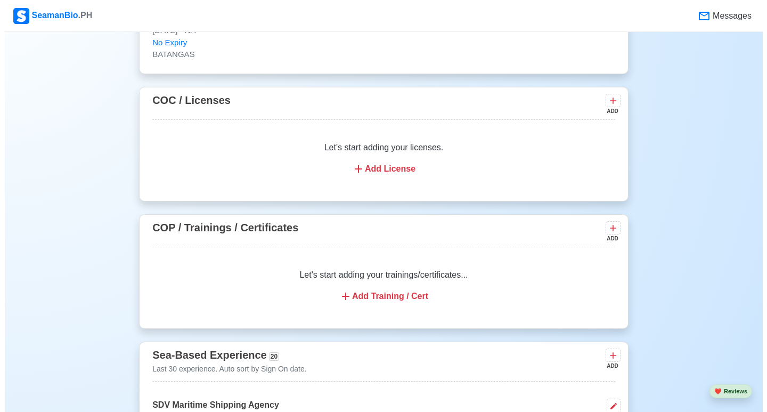
scroll to position [1160, 0]
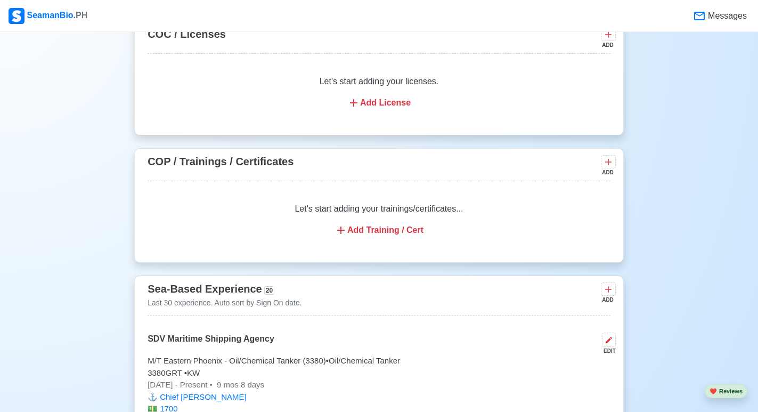
click at [402, 236] on div "Add Training / Cert" at bounding box center [378, 230] width 437 height 13
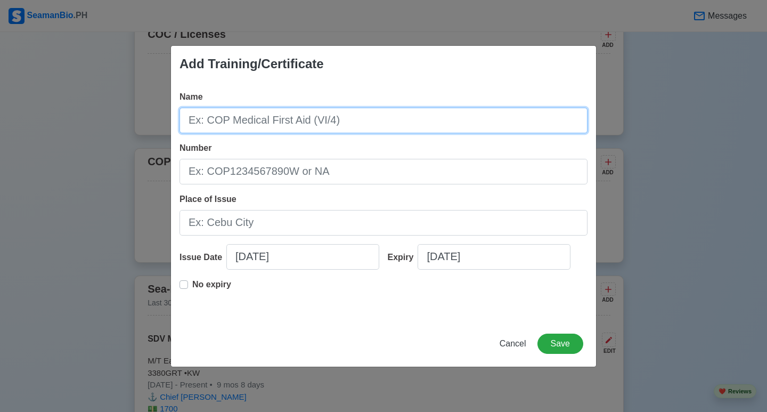
click at [435, 117] on input "Name" at bounding box center [383, 121] width 408 height 26
type input "BASIC TRAINING"
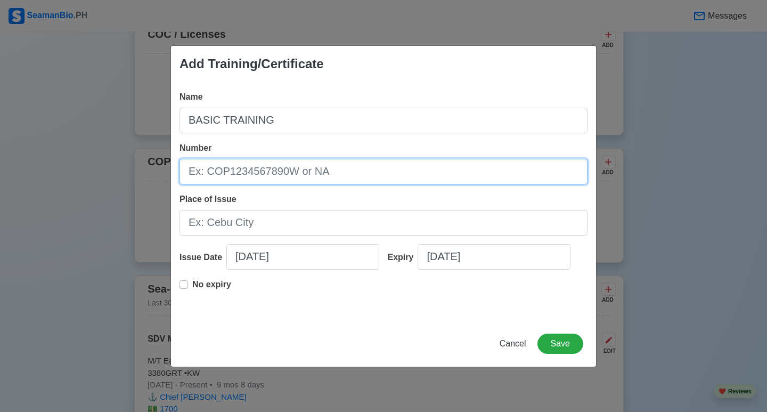
click at [449, 168] on input "Number" at bounding box center [383, 172] width 408 height 26
type input "BT-043-05232338"
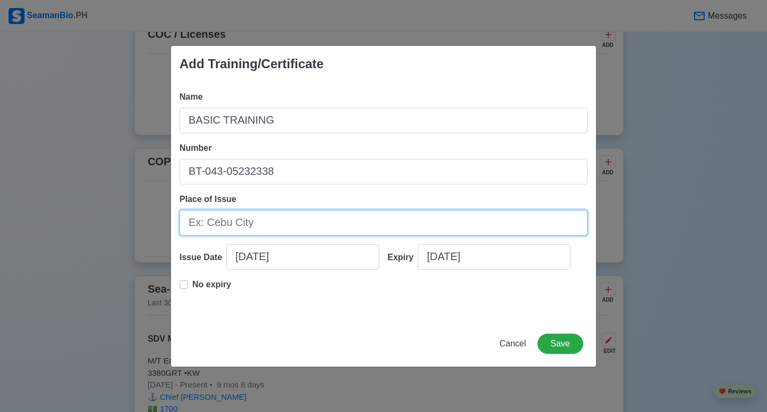
click at [422, 219] on input "Place of Issue" at bounding box center [383, 223] width 408 height 26
click at [496, 225] on input "Place of Issue" at bounding box center [383, 223] width 408 height 26
type input "[GEOGRAPHIC_DATA]"
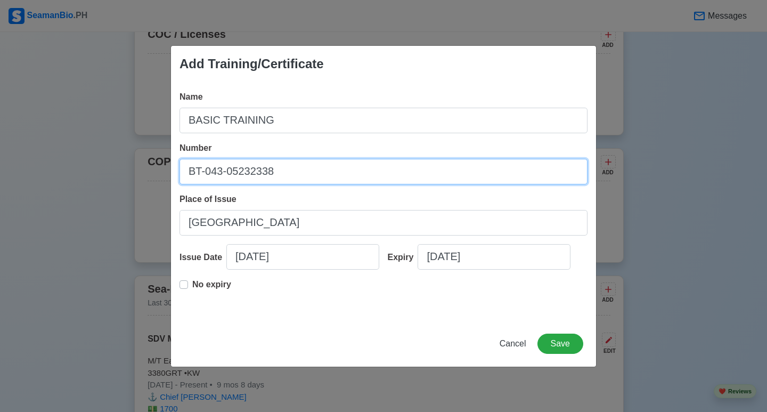
click at [299, 168] on input "BT-043-05232338" at bounding box center [383, 172] width 408 height 26
type input "BT200075788023"
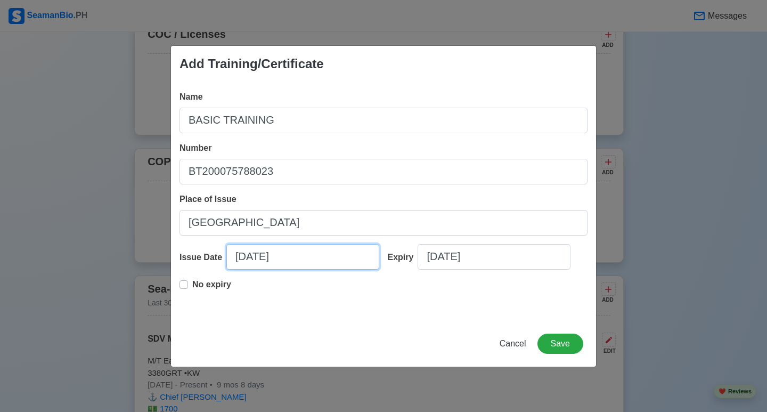
click at [244, 256] on input "[DATE]" at bounding box center [302, 257] width 153 height 26
select select "****"
select select "*********"
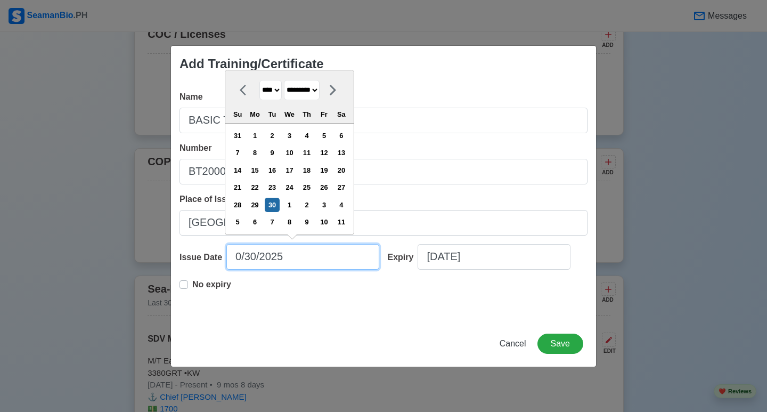
type input "[DATE]"
select select "****"
click at [293, 259] on input "[DATE]" at bounding box center [302, 257] width 153 height 26
type input "[DATE]"
select select "****"
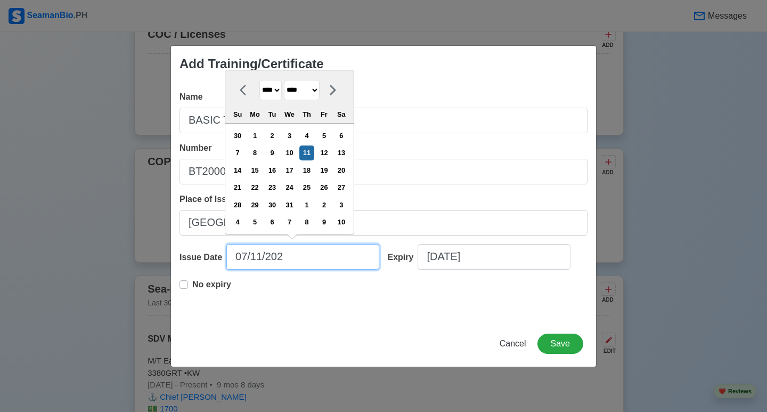
type input "[DATE]"
select select "****"
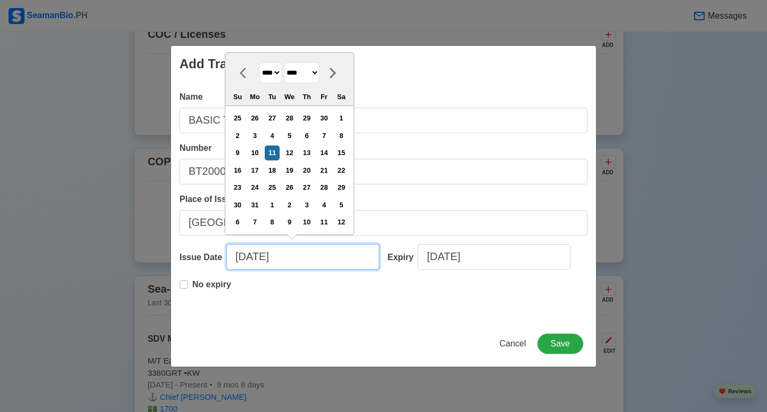
type input "[DATE]"
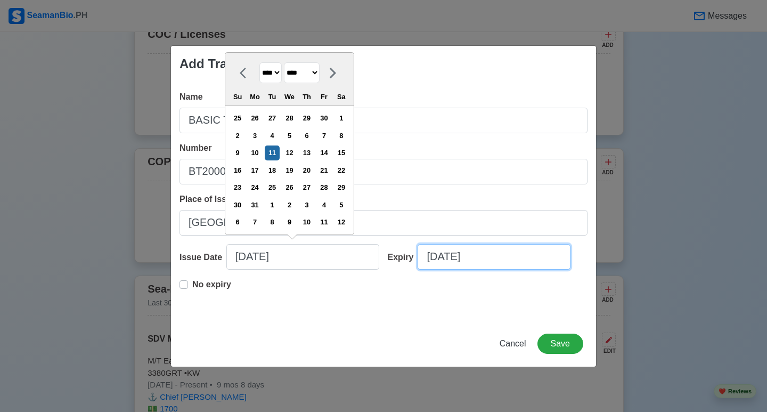
click at [434, 256] on input "[DATE]" at bounding box center [493, 257] width 153 height 26
select select "****"
select select "*********"
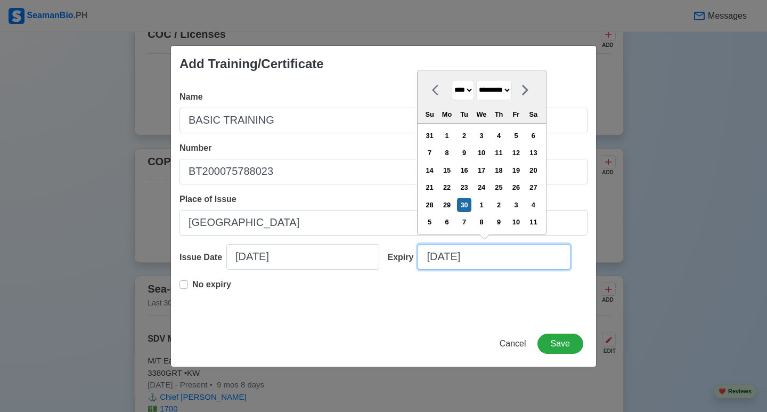
click at [435, 256] on input "[DATE]" at bounding box center [493, 257] width 153 height 26
type input "[DATE]"
select select "****"
type input "[DATE]"
select select "****"
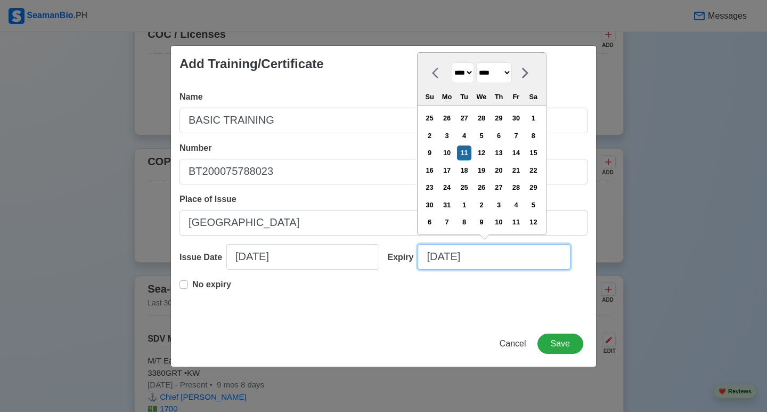
type input "[DATE]"
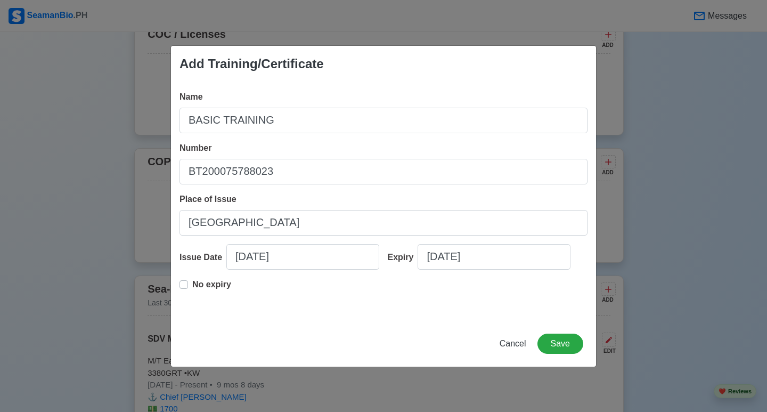
click at [413, 324] on div "Add Training/Certificate Name BASIC TRAINING Number BT200075788023 Place of Iss…" at bounding box center [383, 206] width 426 height 322
click at [554, 341] on button "Save" at bounding box center [560, 343] width 46 height 20
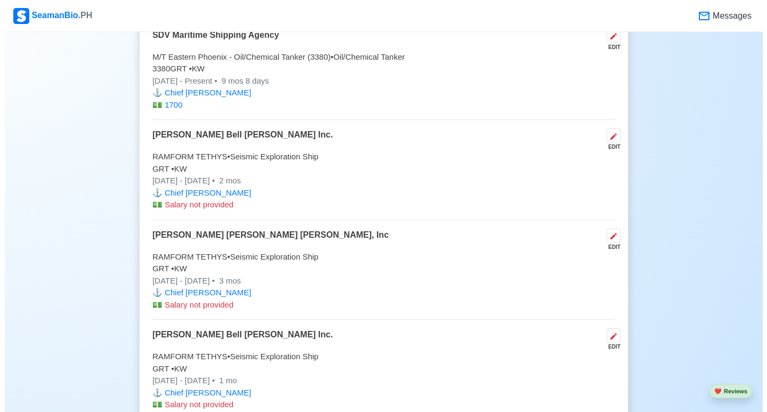
scroll to position [1451, 0]
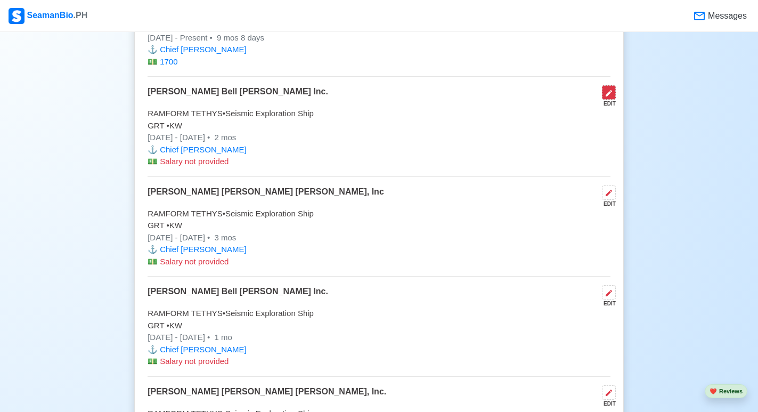
click at [606, 100] on button at bounding box center [609, 92] width 14 height 14
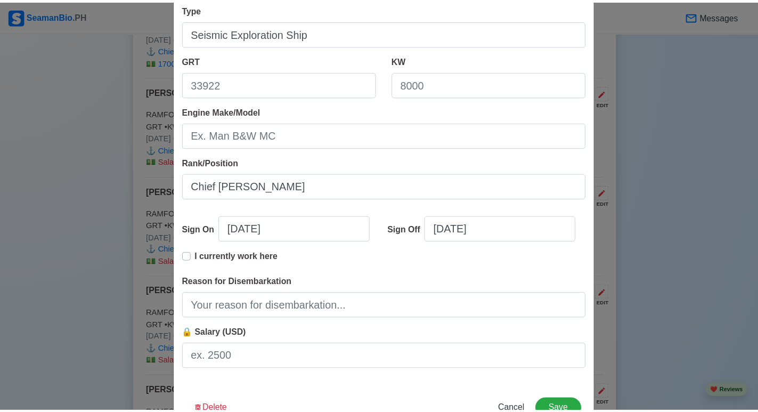
scroll to position [195, 0]
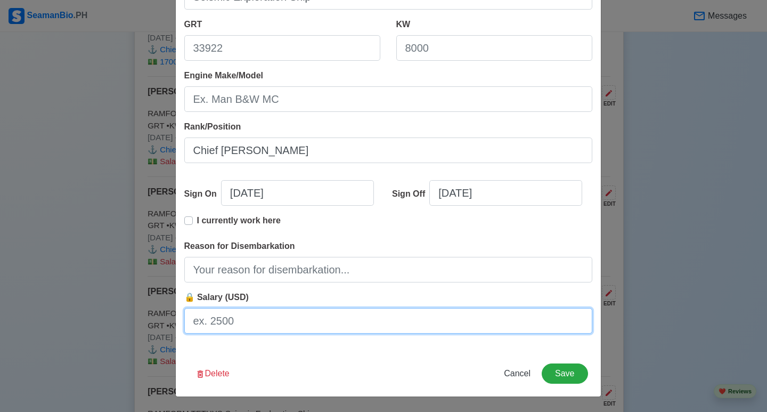
click at [308, 327] on input "🔒 Salary (USD)" at bounding box center [388, 321] width 408 height 26
type input "2200"
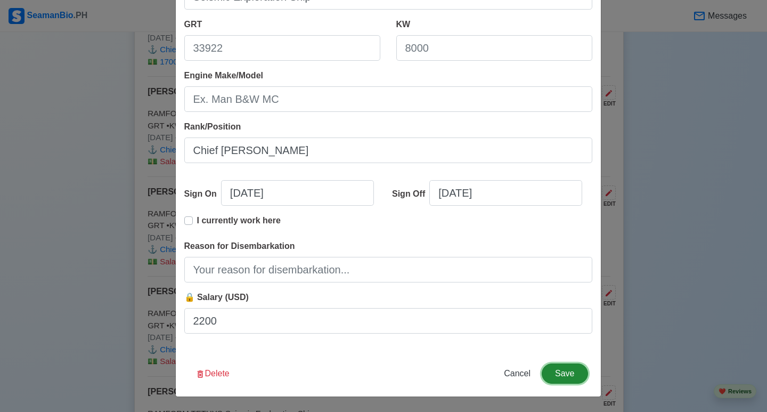
click at [545, 376] on button "Save" at bounding box center [564, 373] width 46 height 20
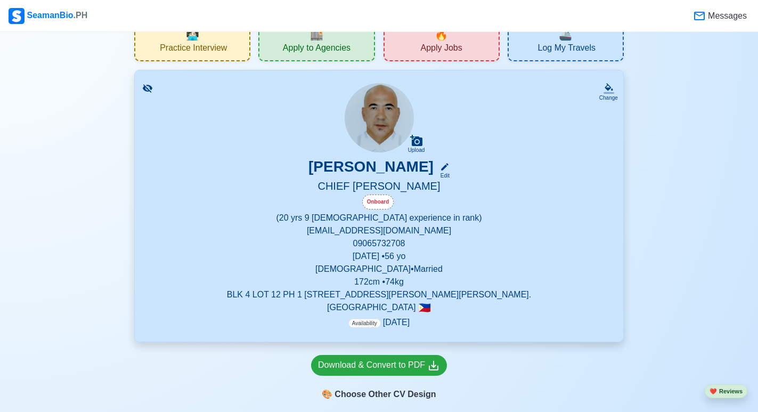
scroll to position [0, 0]
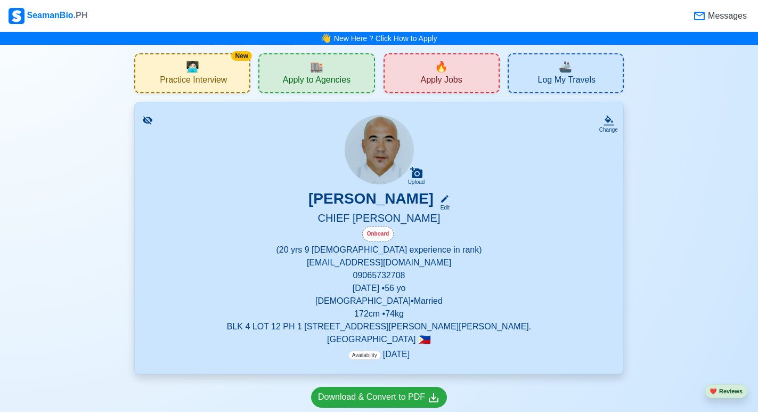
click at [314, 71] on span "🏬" at bounding box center [316, 67] width 13 height 16
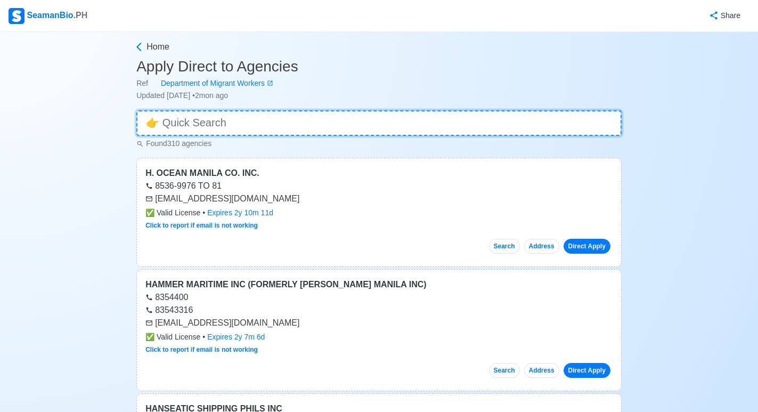
click at [335, 125] on input at bounding box center [378, 123] width 485 height 26
click at [317, 123] on input at bounding box center [378, 123] width 485 height 26
click at [200, 124] on input at bounding box center [378, 123] width 485 height 26
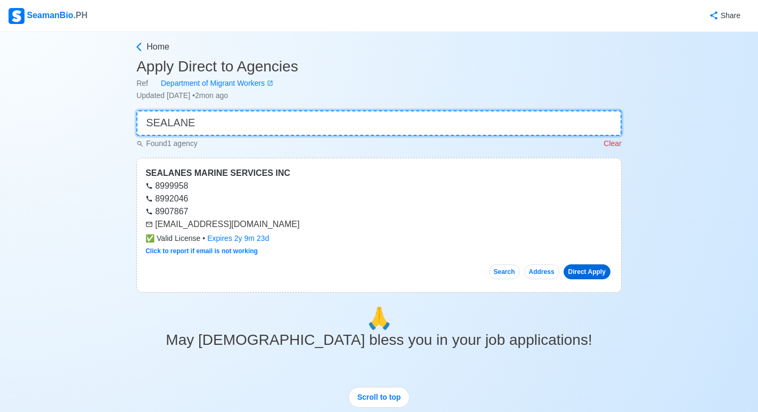
type input "SEALANE"
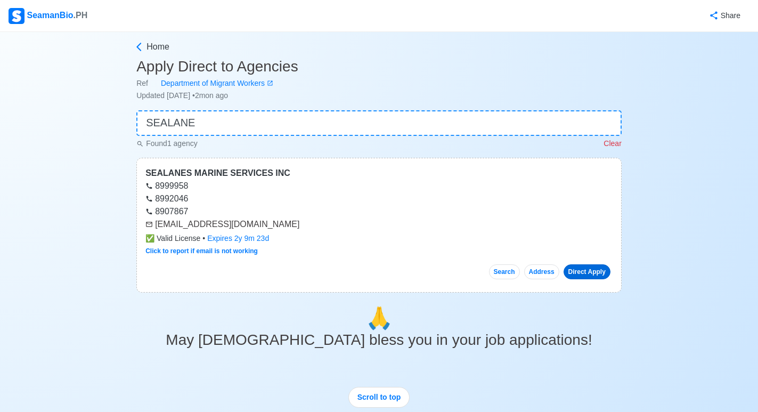
click at [580, 268] on link "Direct Apply" at bounding box center [586, 271] width 47 height 15
click at [227, 251] on link "Click to report if email is not working" at bounding box center [201, 250] width 112 height 7
click at [348, 173] on div "SEALANES MARINE SERVICES INC" at bounding box center [378, 173] width 467 height 13
click at [583, 272] on link "Direct Apply" at bounding box center [586, 271] width 47 height 15
click at [586, 274] on link "Direct Apply" at bounding box center [586, 271] width 47 height 15
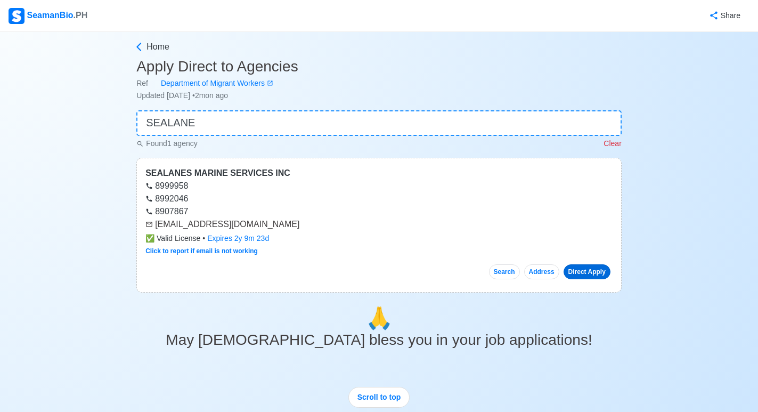
click at [582, 277] on link "Direct Apply" at bounding box center [586, 271] width 47 height 15
click at [154, 44] on span "Home" at bounding box center [157, 46] width 23 height 13
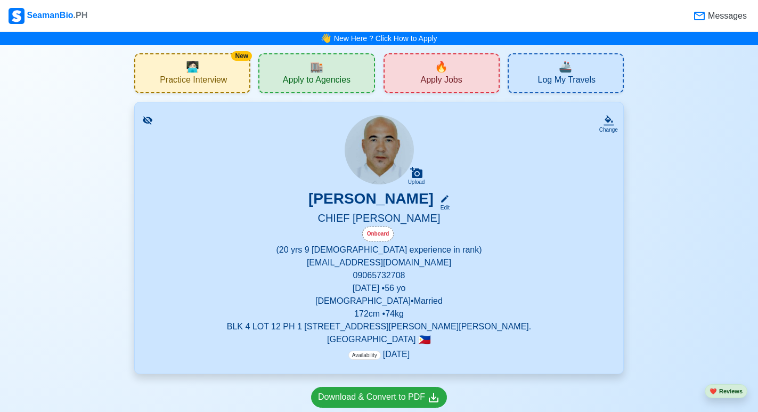
click at [315, 76] on span "Apply to Agencies" at bounding box center [317, 81] width 68 height 13
click at [433, 78] on span "Apply Jobs" at bounding box center [441, 81] width 42 height 13
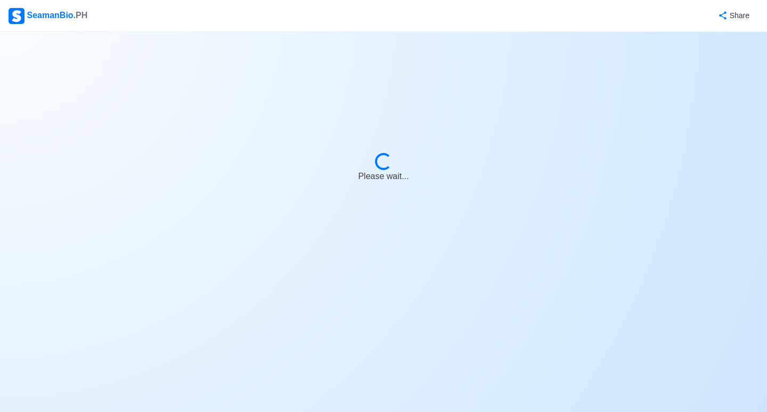
select select "Chief [PERSON_NAME]"
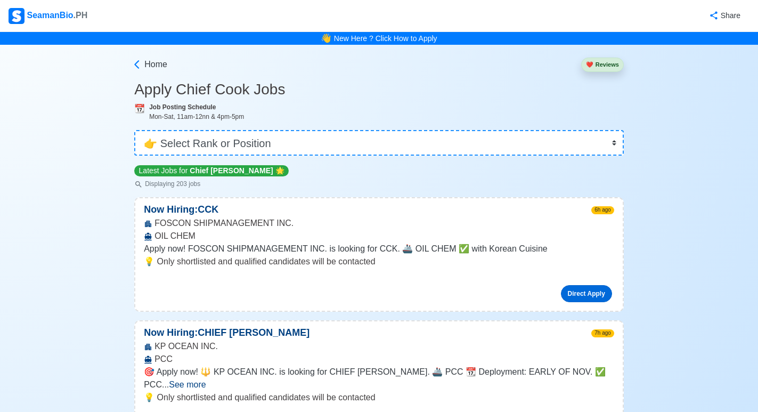
click at [569, 297] on link "Direct Apply" at bounding box center [586, 293] width 51 height 17
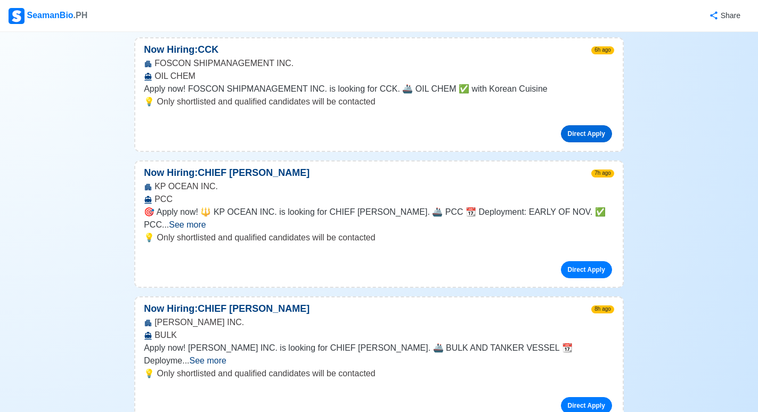
scroll to position [319, 0]
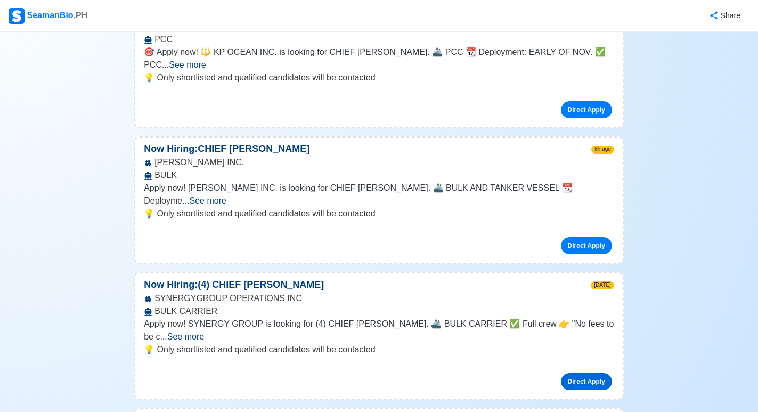
click at [574, 373] on link "Direct Apply" at bounding box center [586, 381] width 51 height 17
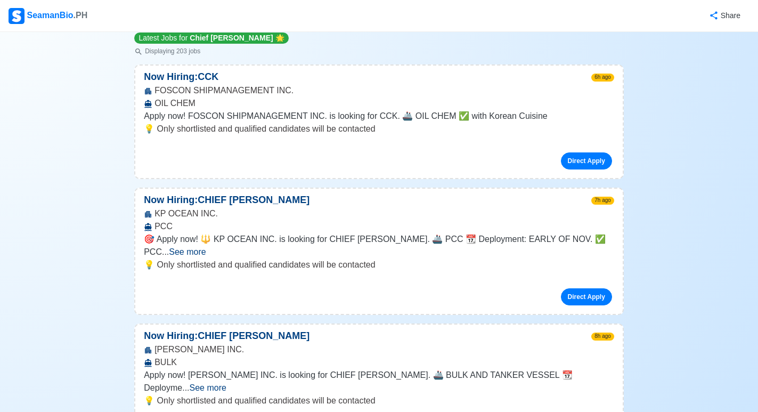
scroll to position [53, 0]
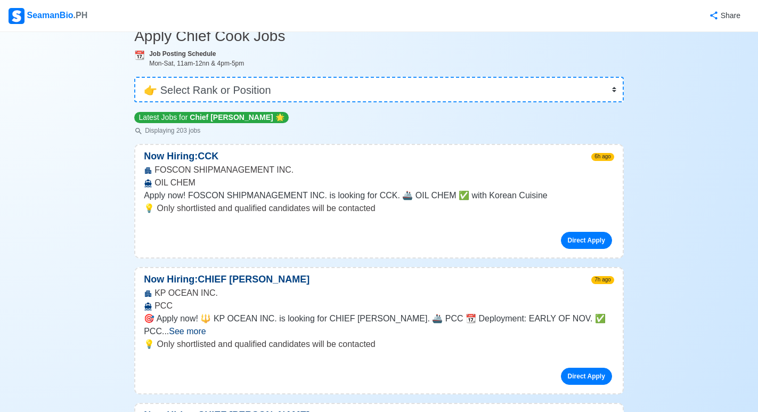
click at [51, 14] on div "SeamanBio .PH" at bounding box center [48, 16] width 79 height 16
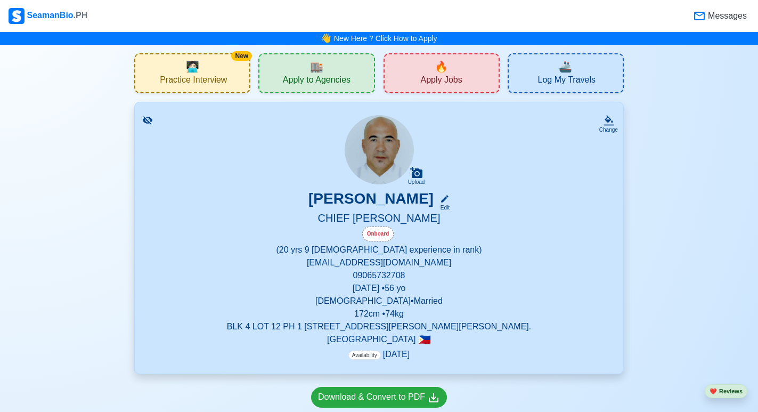
click at [380, 237] on div "Onboard" at bounding box center [378, 233] width 32 height 15
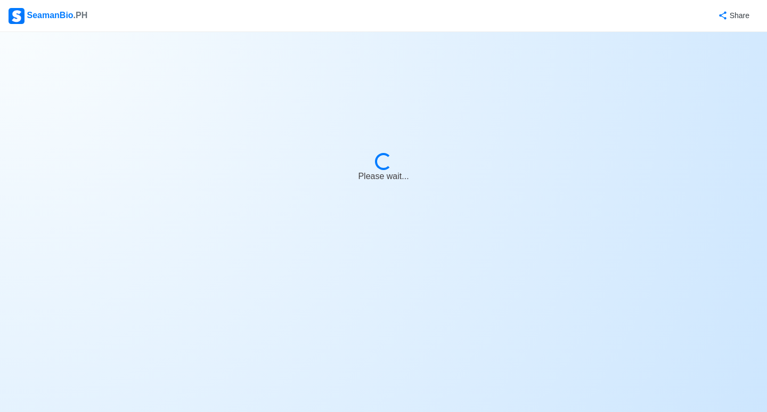
select select "Onboard"
select select "Visible for Hiring"
select select "Married"
select select "[DEMOGRAPHIC_DATA]"
select select "PH"
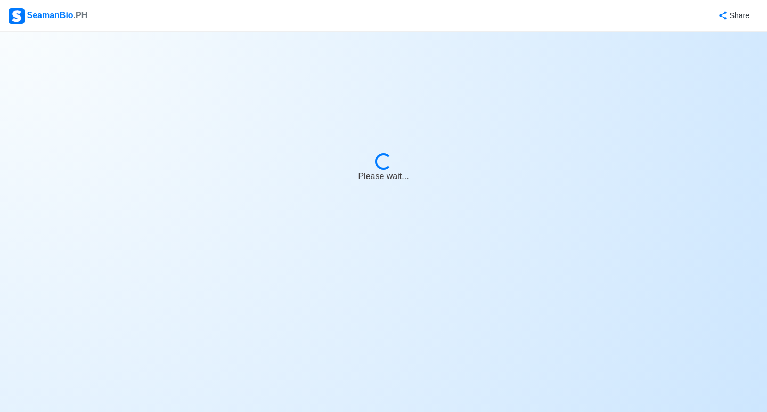
select select "20"
select select "9"
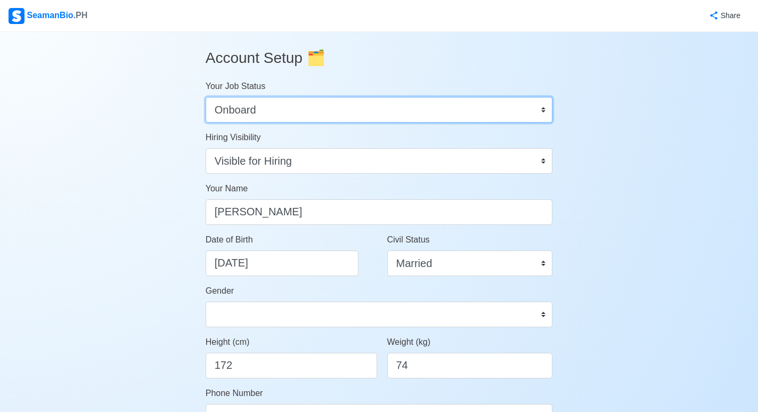
click at [541, 106] on select "Onboard Actively Looking for Job Not Looking for Job" at bounding box center [379, 110] width 347 height 26
select select "Actively Looking for Job"
click at [206, 97] on select "Onboard Actively Looking for Job Not Looking for Job" at bounding box center [379, 110] width 347 height 26
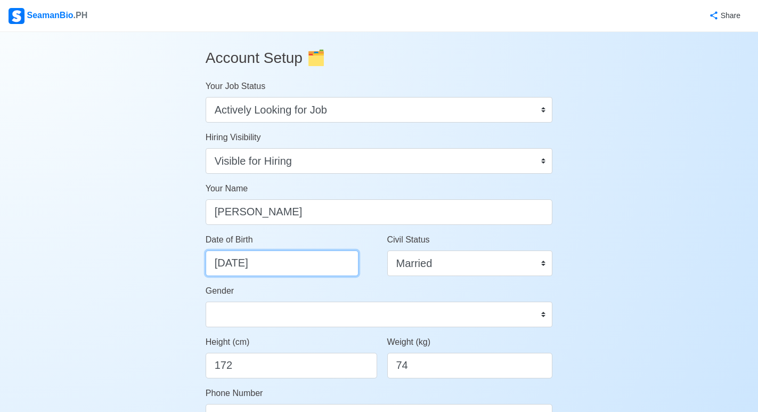
click at [242, 266] on input "[DATE]" at bounding box center [282, 263] width 153 height 26
select select "****"
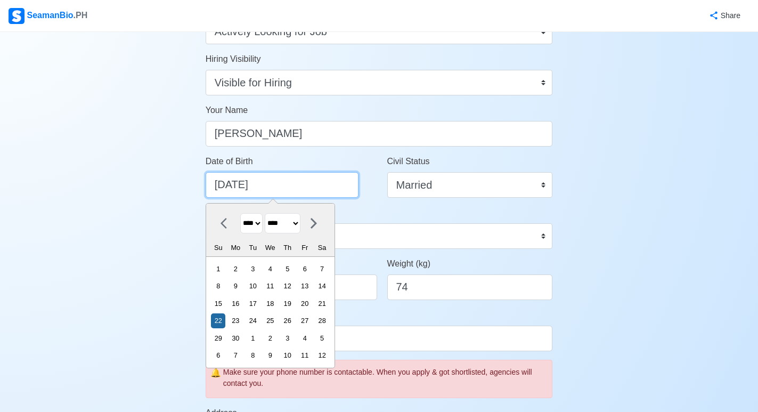
scroll to position [160, 0]
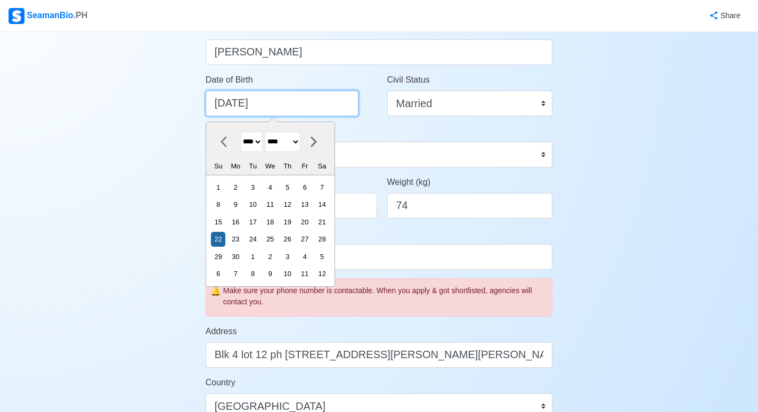
type input "[DATE]"
click at [602, 159] on div "Account Setup 🗂️ Your Job Status Onboard Actively Looking for Job Not Looking f…" at bounding box center [379, 357] width 758 height 971
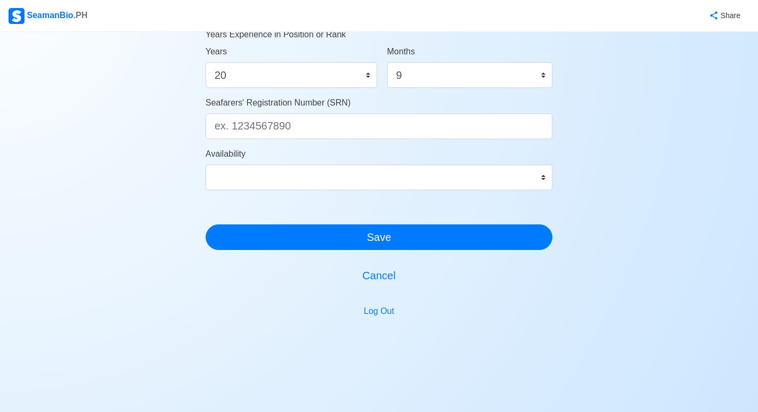
scroll to position [617, 0]
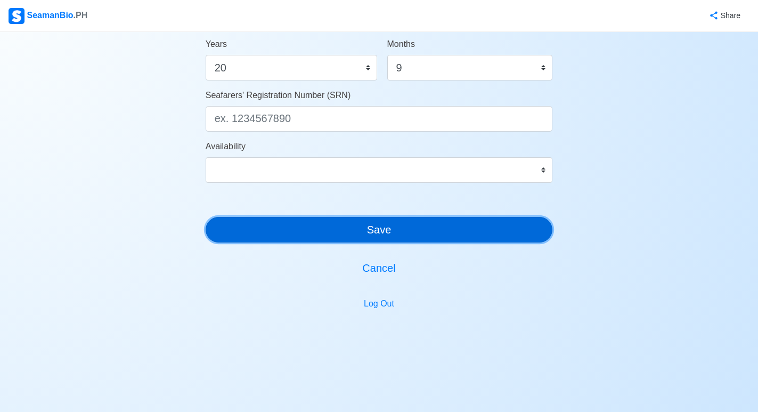
click at [413, 231] on button "Save" at bounding box center [379, 230] width 347 height 26
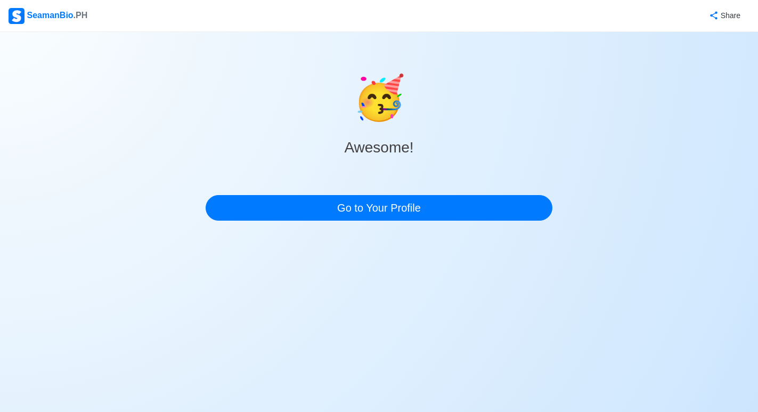
scroll to position [0, 0]
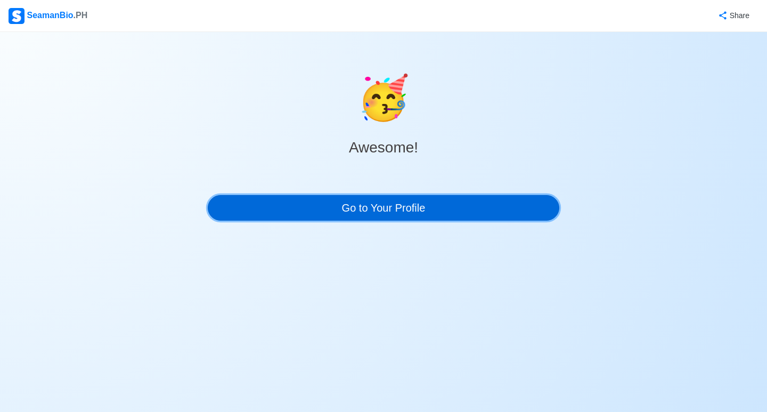
click at [398, 212] on link "Go to Your Profile" at bounding box center [383, 208] width 351 height 26
